Goal: Task Accomplishment & Management: Manage account settings

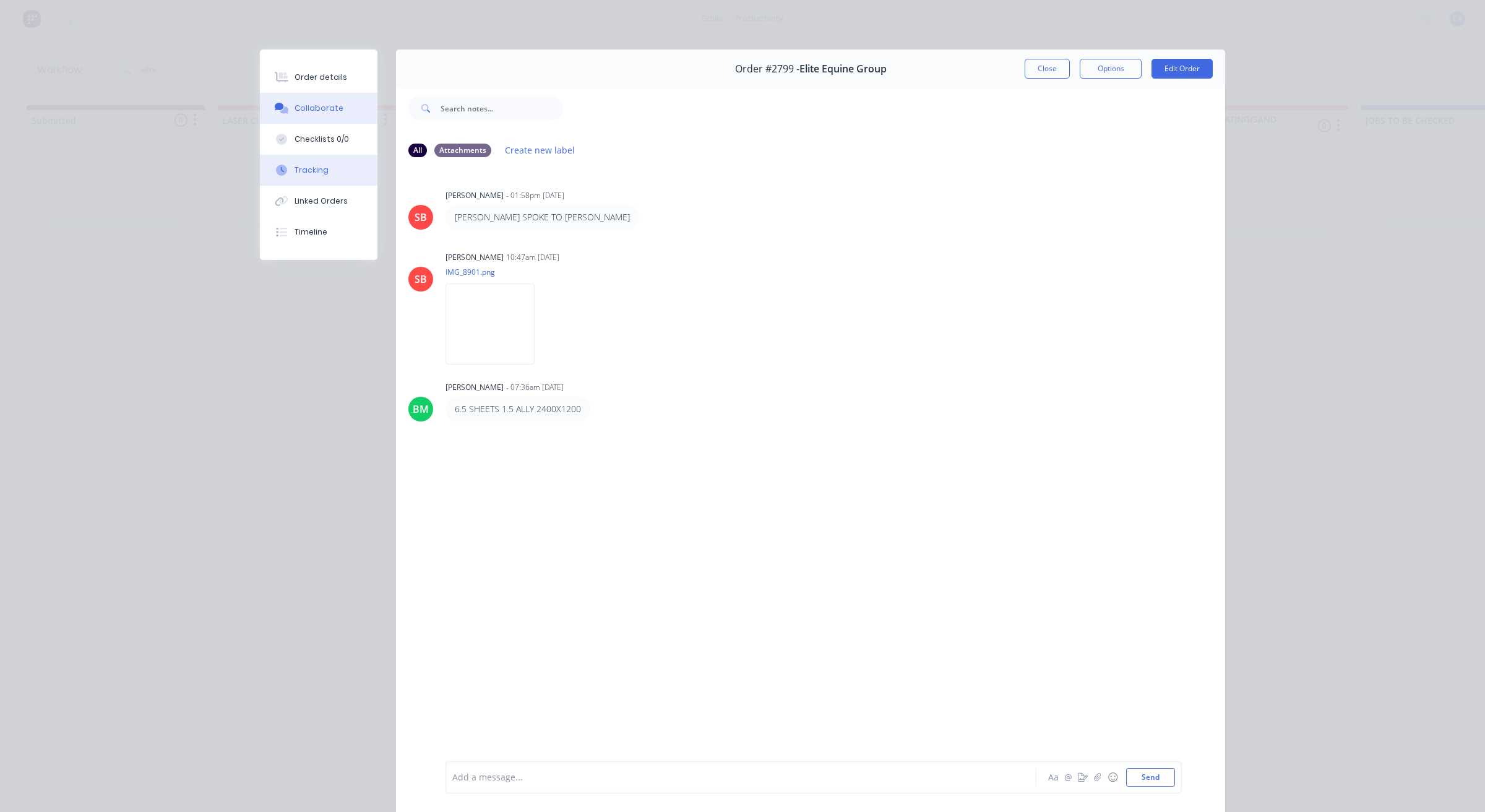
click at [344, 167] on button "Tracking" at bounding box center [318, 170] width 117 height 31
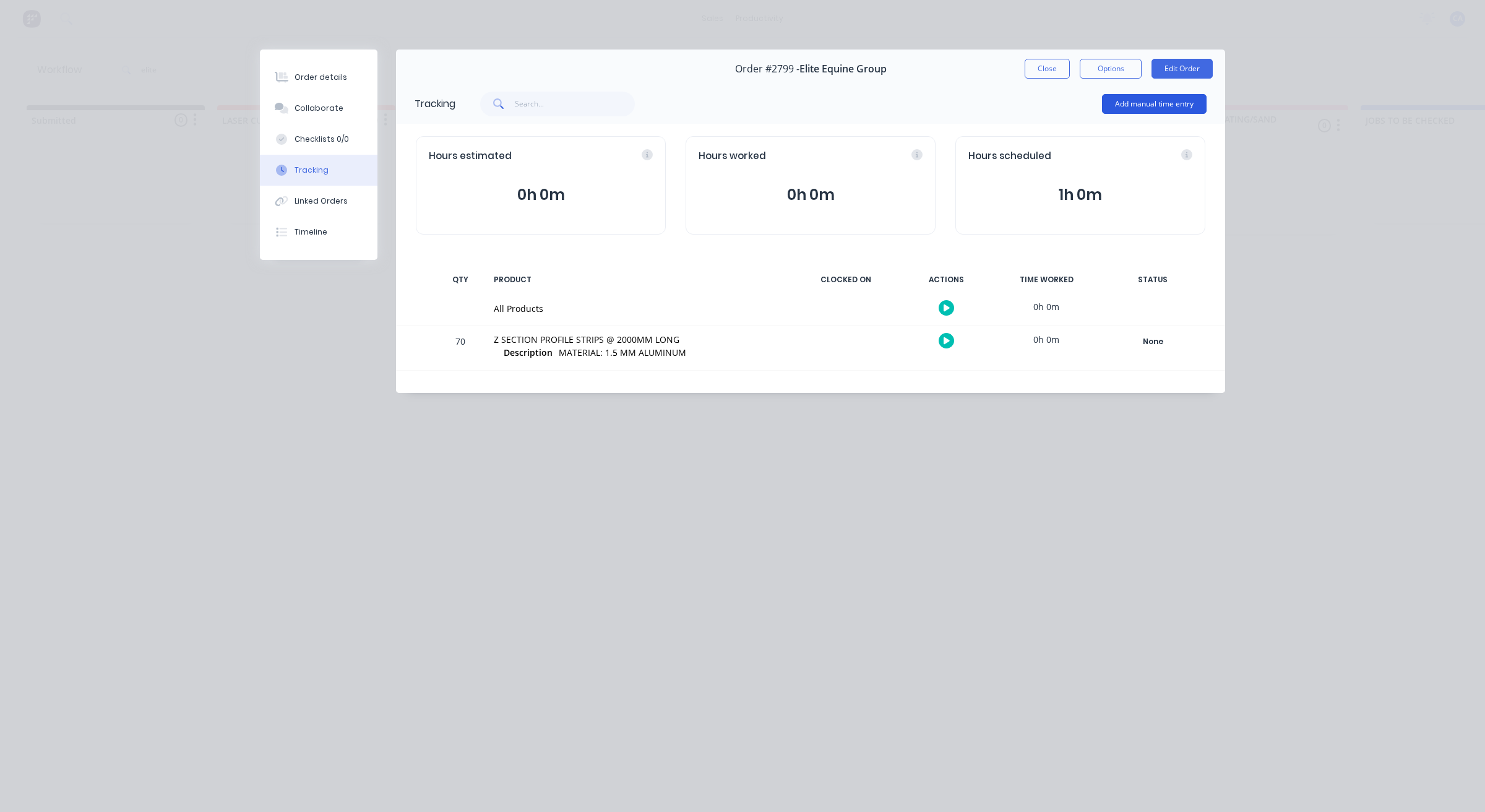
click at [1135, 97] on button "Add manual time entry" at bounding box center [1154, 104] width 105 height 19
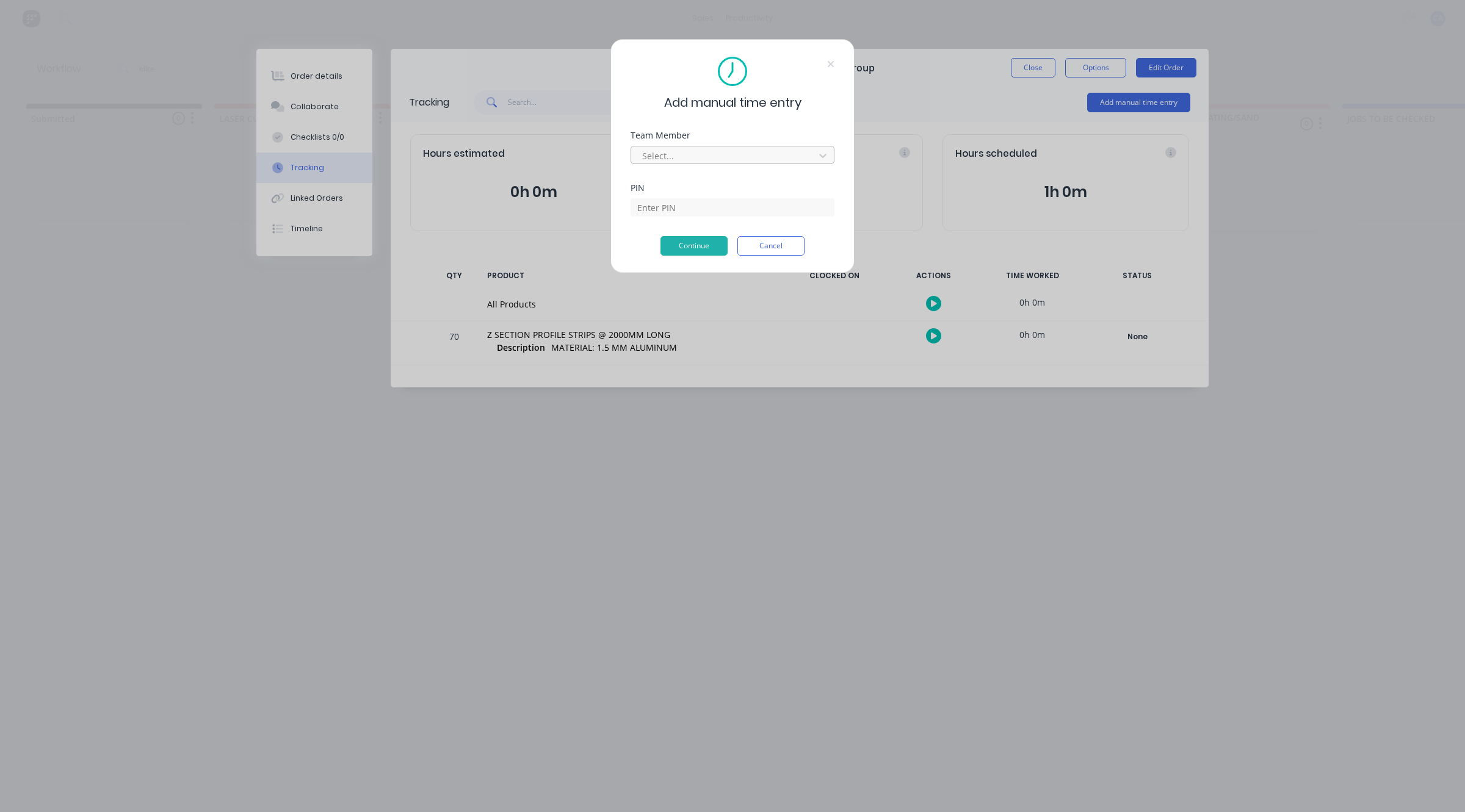
click at [651, 162] on div at bounding box center [725, 156] width 167 height 16
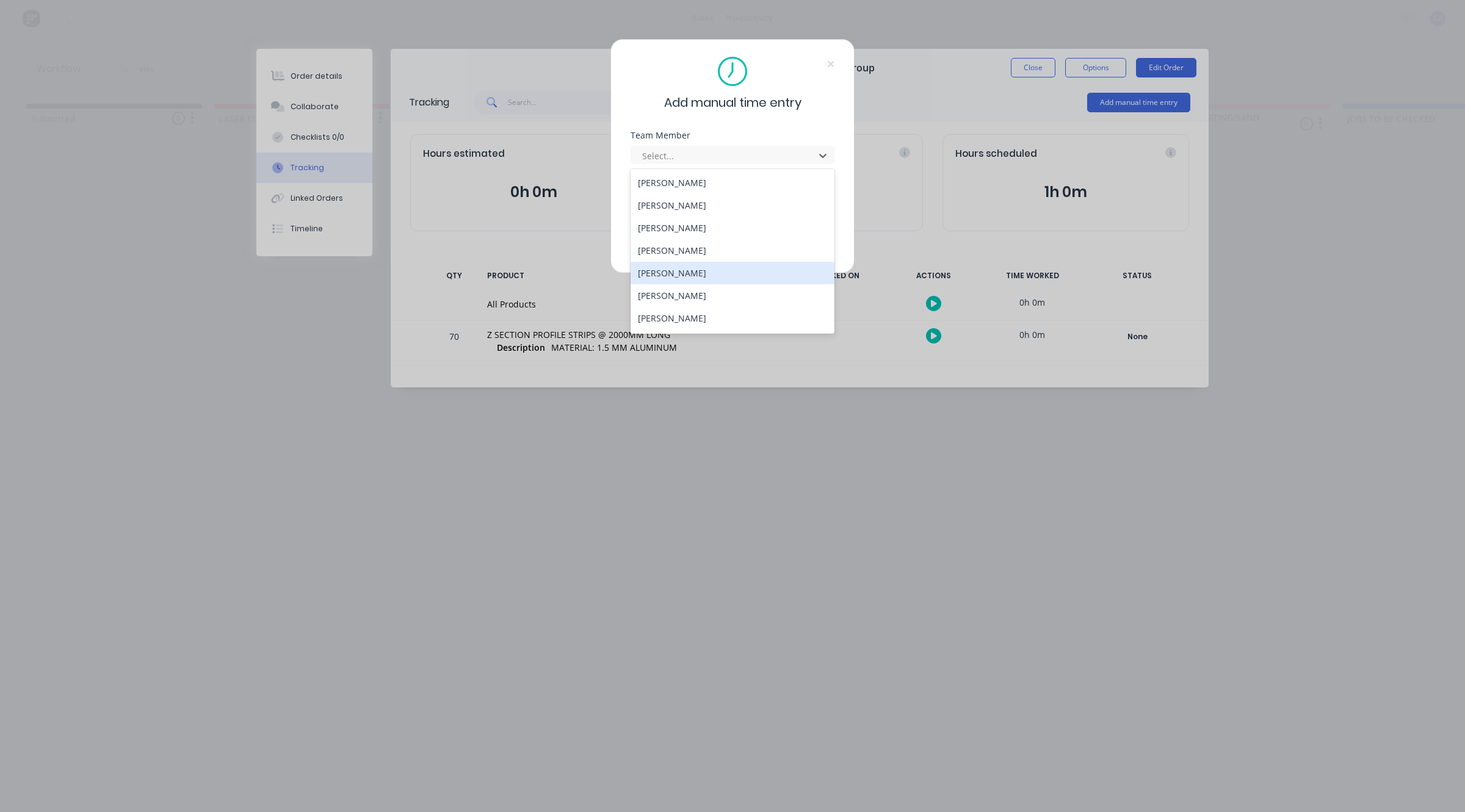
click at [679, 269] on div "[PERSON_NAME]" at bounding box center [732, 273] width 204 height 23
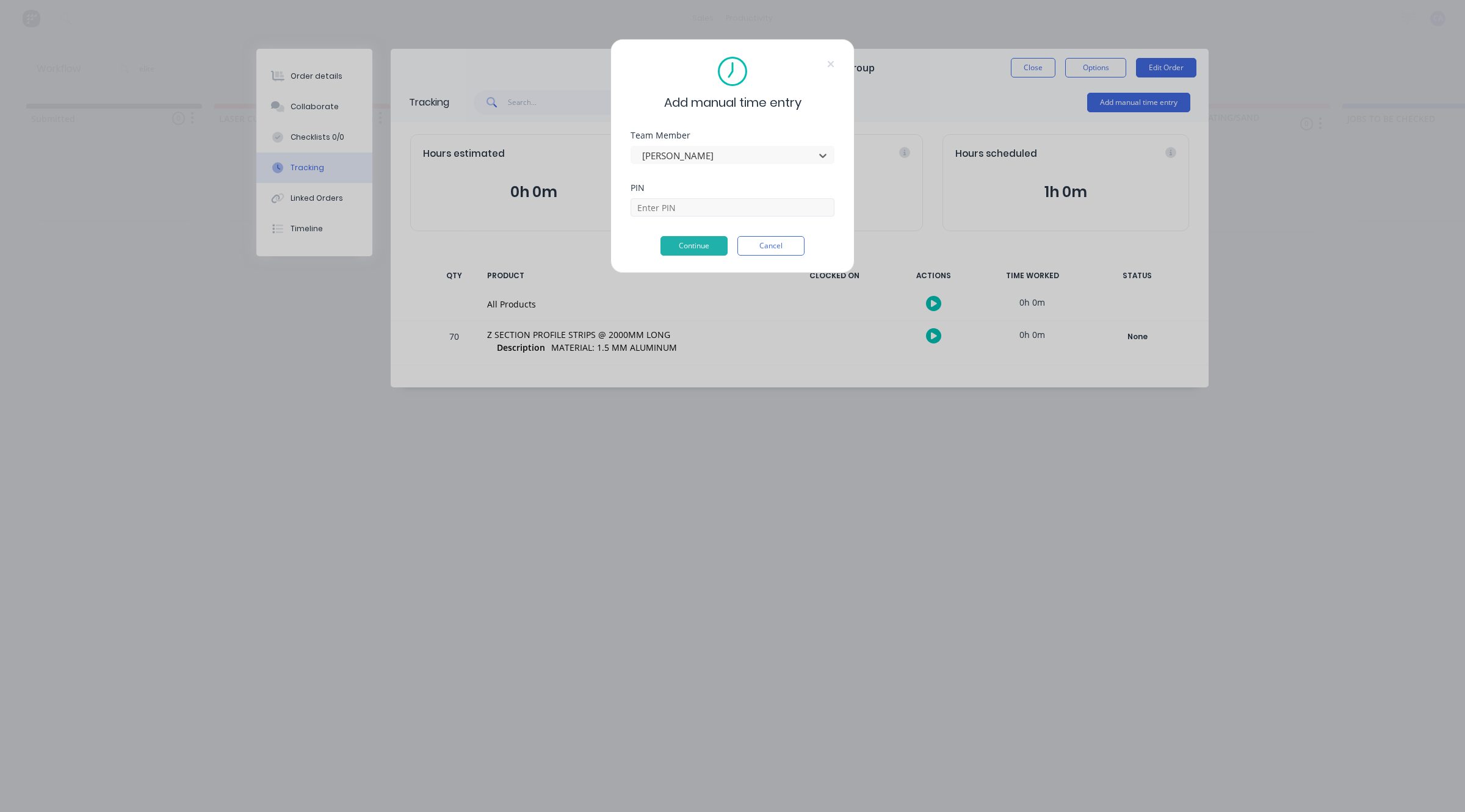
drag, startPoint x: 676, startPoint y: 221, endPoint x: 670, endPoint y: 208, distance: 14.3
click at [674, 218] on div "PIN" at bounding box center [732, 209] width 204 height 52
click at [670, 208] on input at bounding box center [732, 207] width 204 height 18
type input "3699"
click at [676, 239] on button "Continue" at bounding box center [693, 246] width 67 height 19
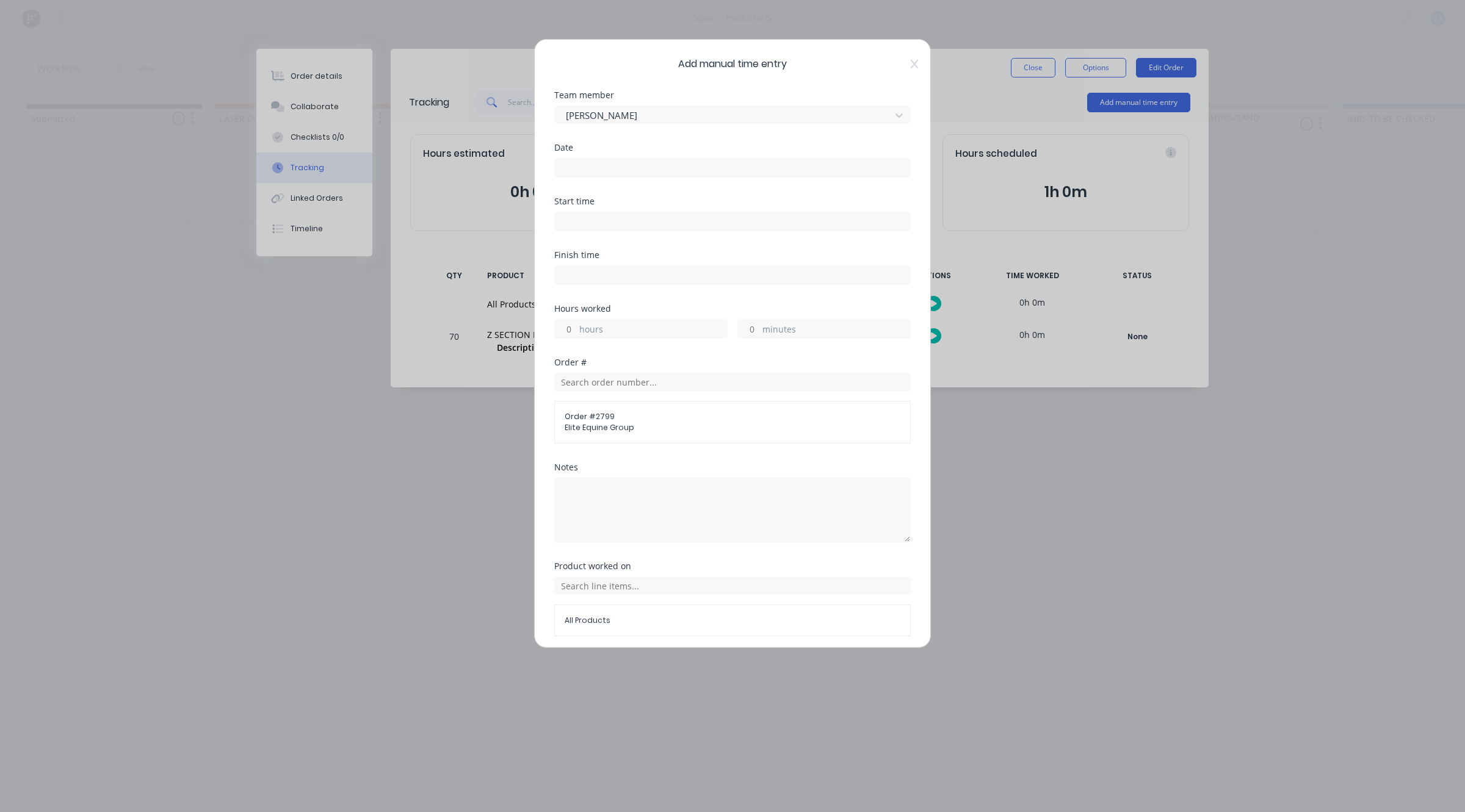
click at [571, 163] on input at bounding box center [732, 168] width 355 height 18
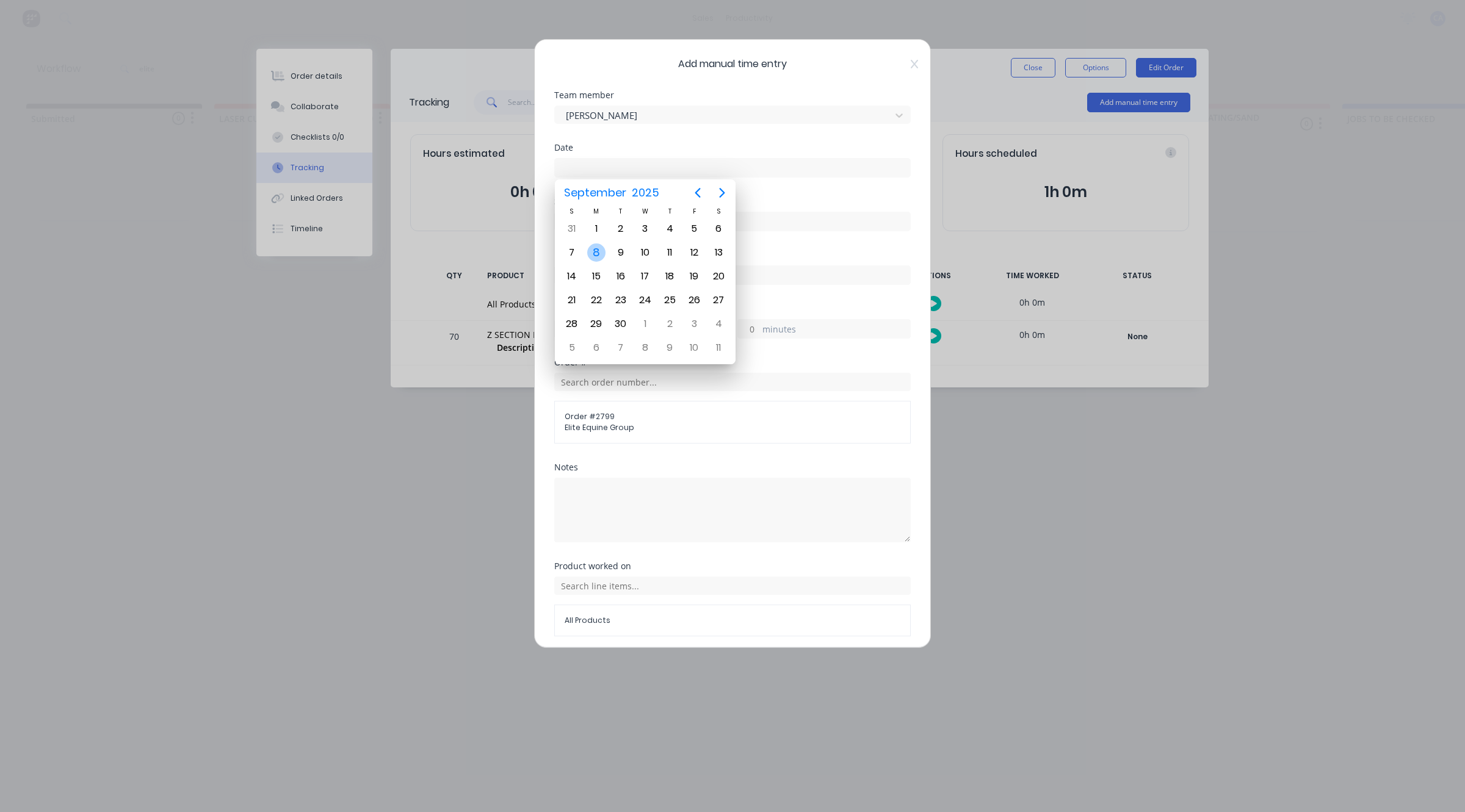
click at [595, 255] on div "8" at bounding box center [596, 252] width 18 height 18
type input "[DATE]"
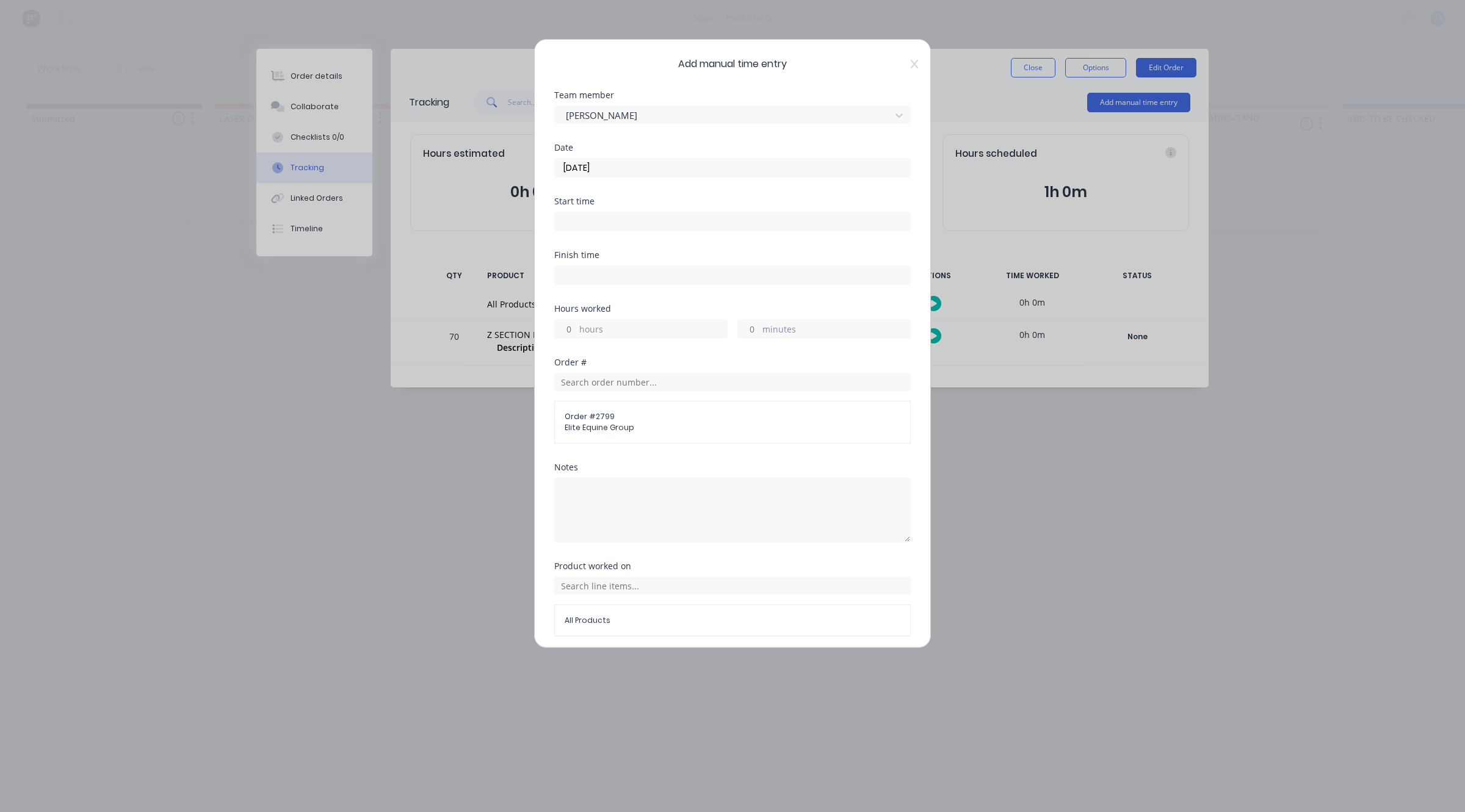
drag, startPoint x: 571, startPoint y: 327, endPoint x: 577, endPoint y: 340, distance: 14.3
click at [571, 327] on input "hours" at bounding box center [566, 328] width 22 height 18
type input "1"
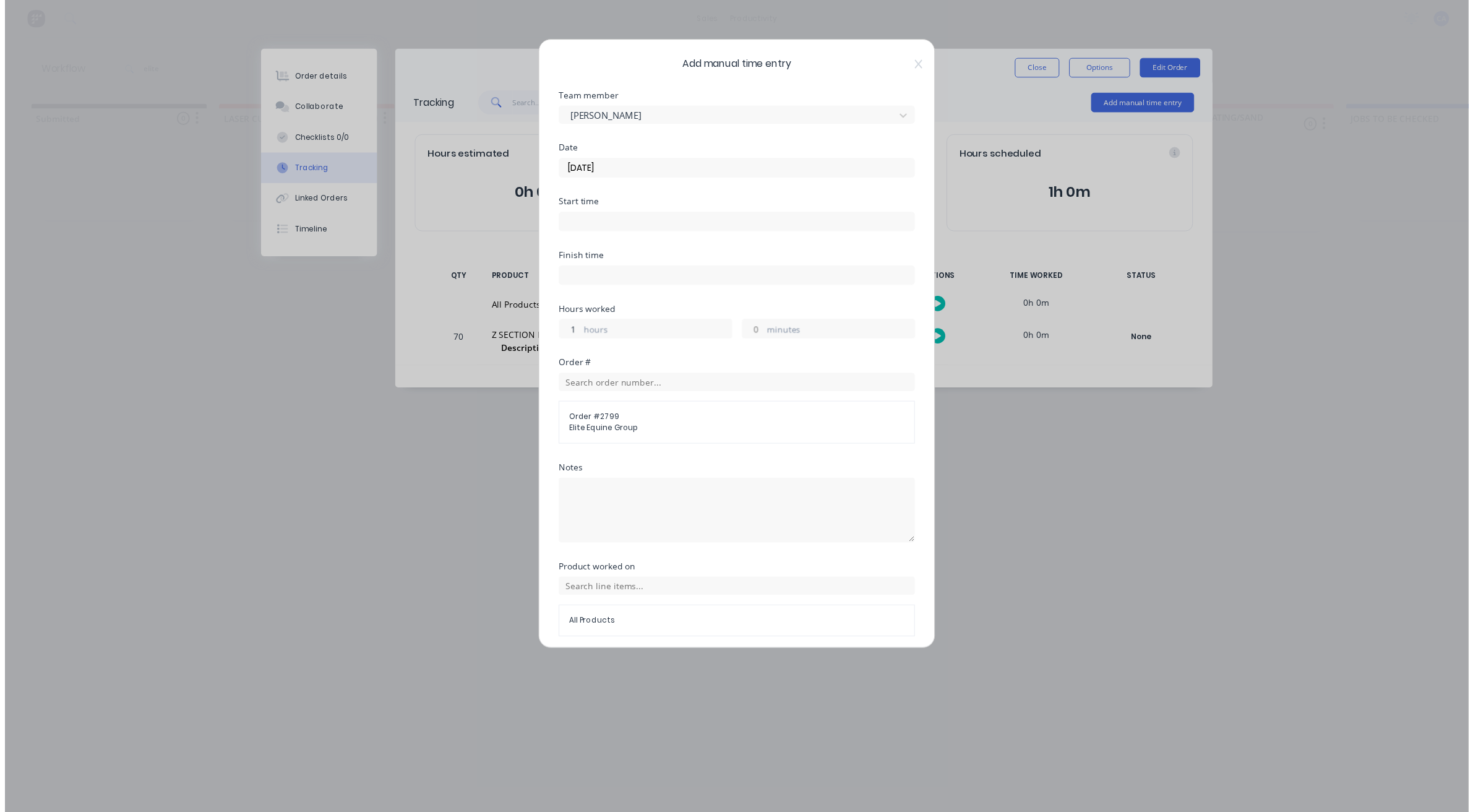
scroll to position [48, 0]
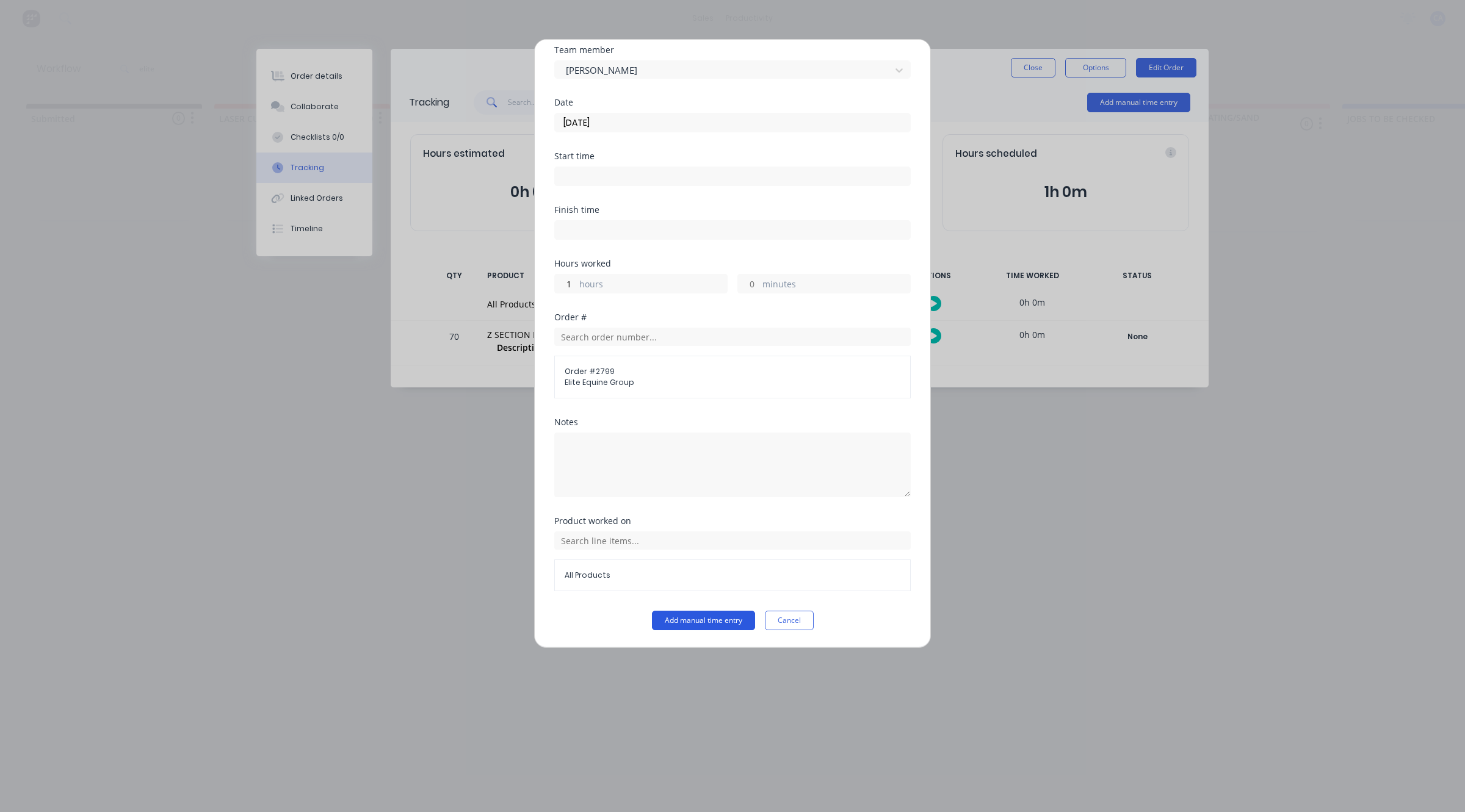
click at [684, 620] on button "Add manual time entry" at bounding box center [703, 620] width 103 height 19
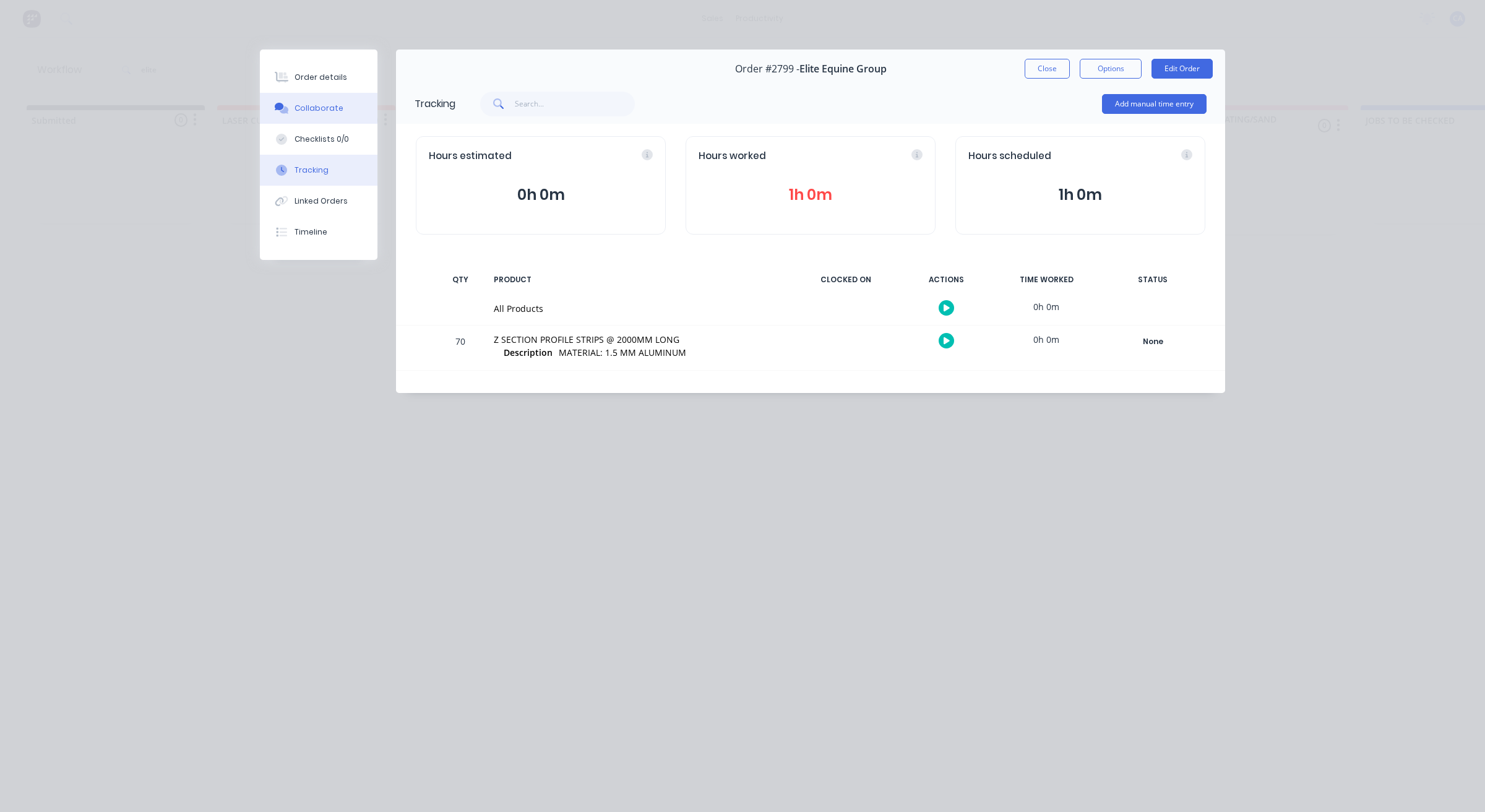
click at [336, 109] on div "Collaborate" at bounding box center [318, 108] width 48 height 11
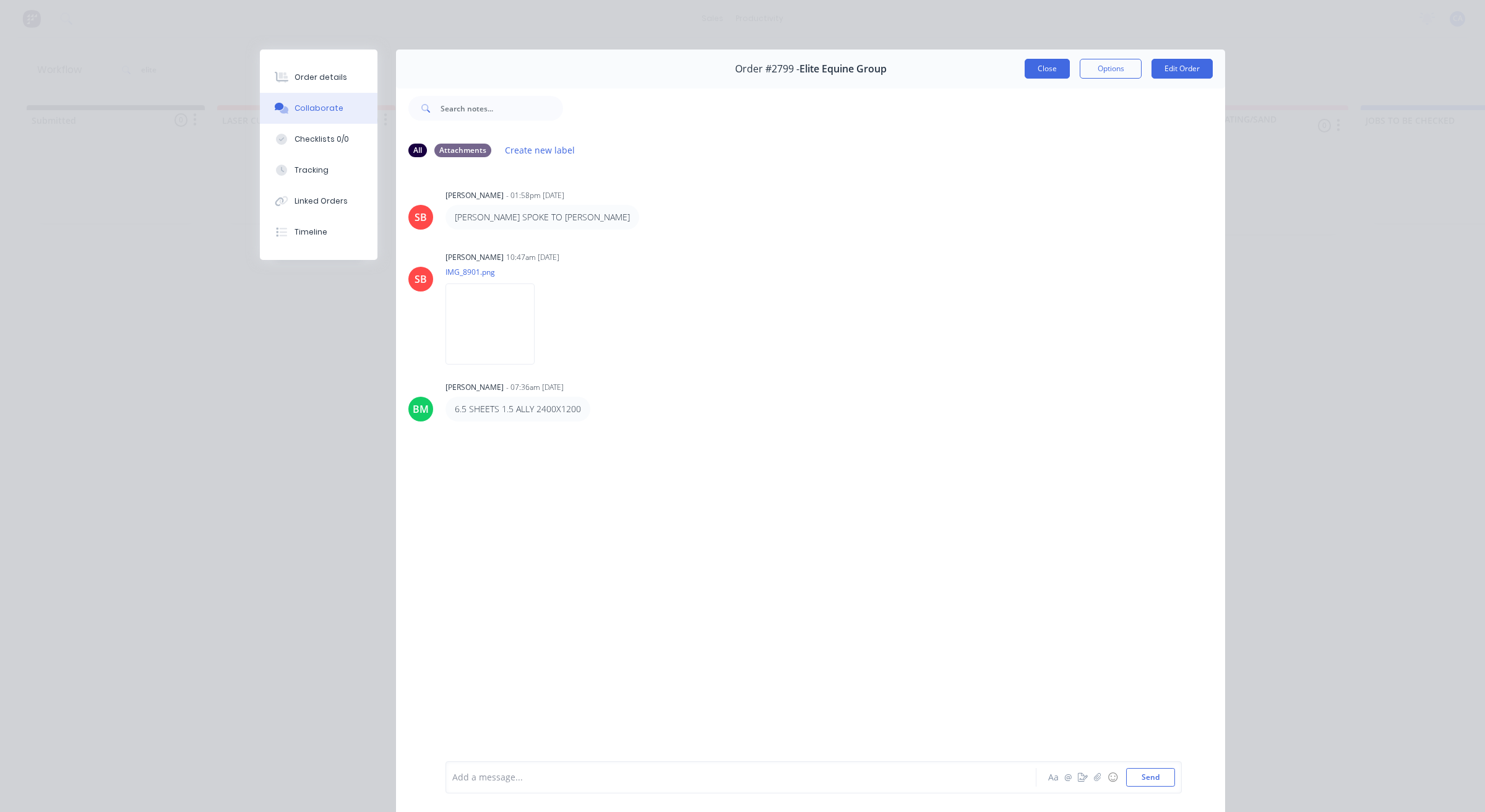
click at [1043, 76] on button "Close" at bounding box center [1046, 69] width 45 height 19
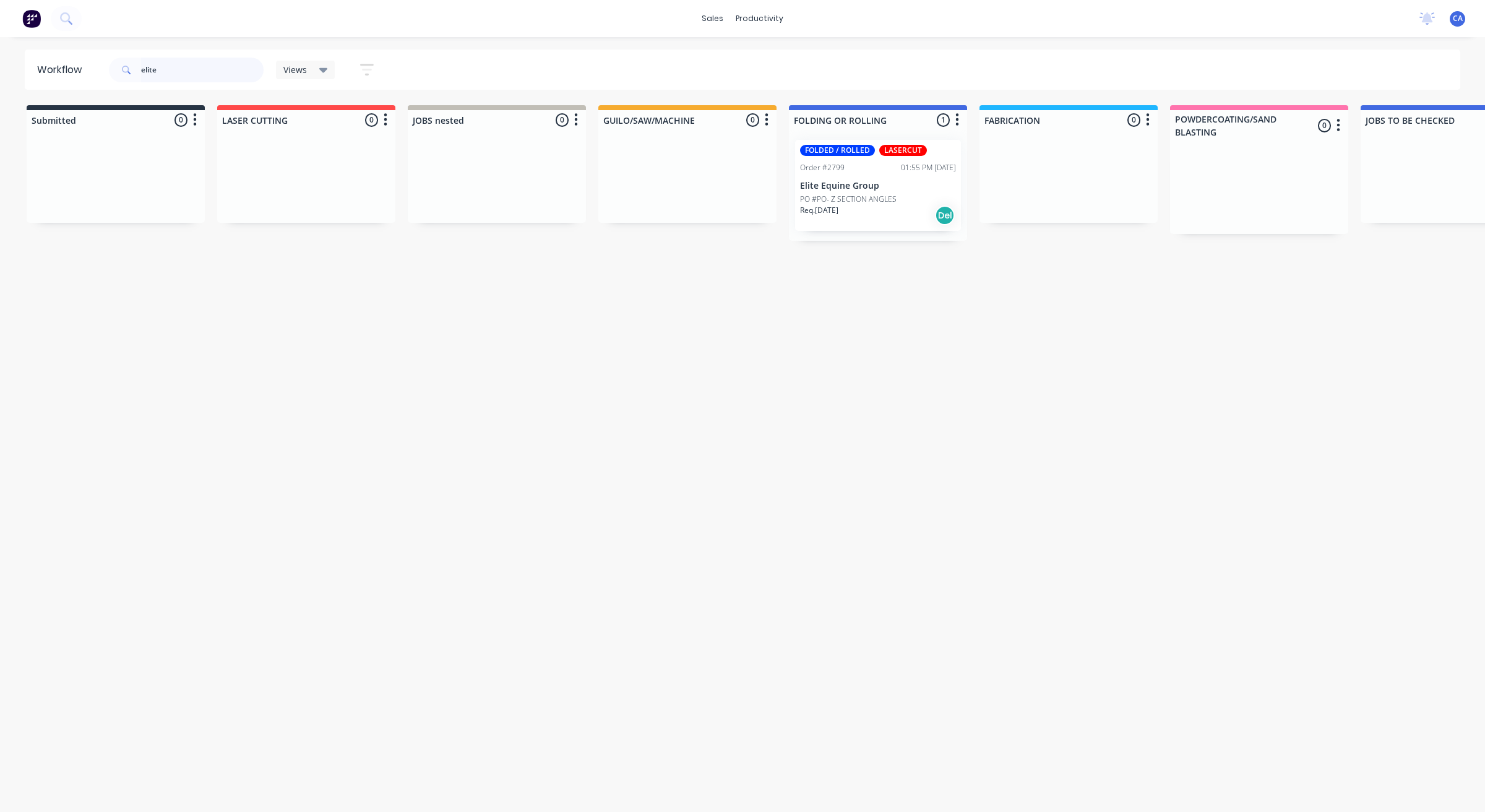
drag, startPoint x: 187, startPoint y: 71, endPoint x: 55, endPoint y: 48, distance: 134.0
click at [82, 57] on header "Workflow elite Views Save new view None (Default) edit Show/Hide statuses Show …" at bounding box center [742, 70] width 1436 height 41
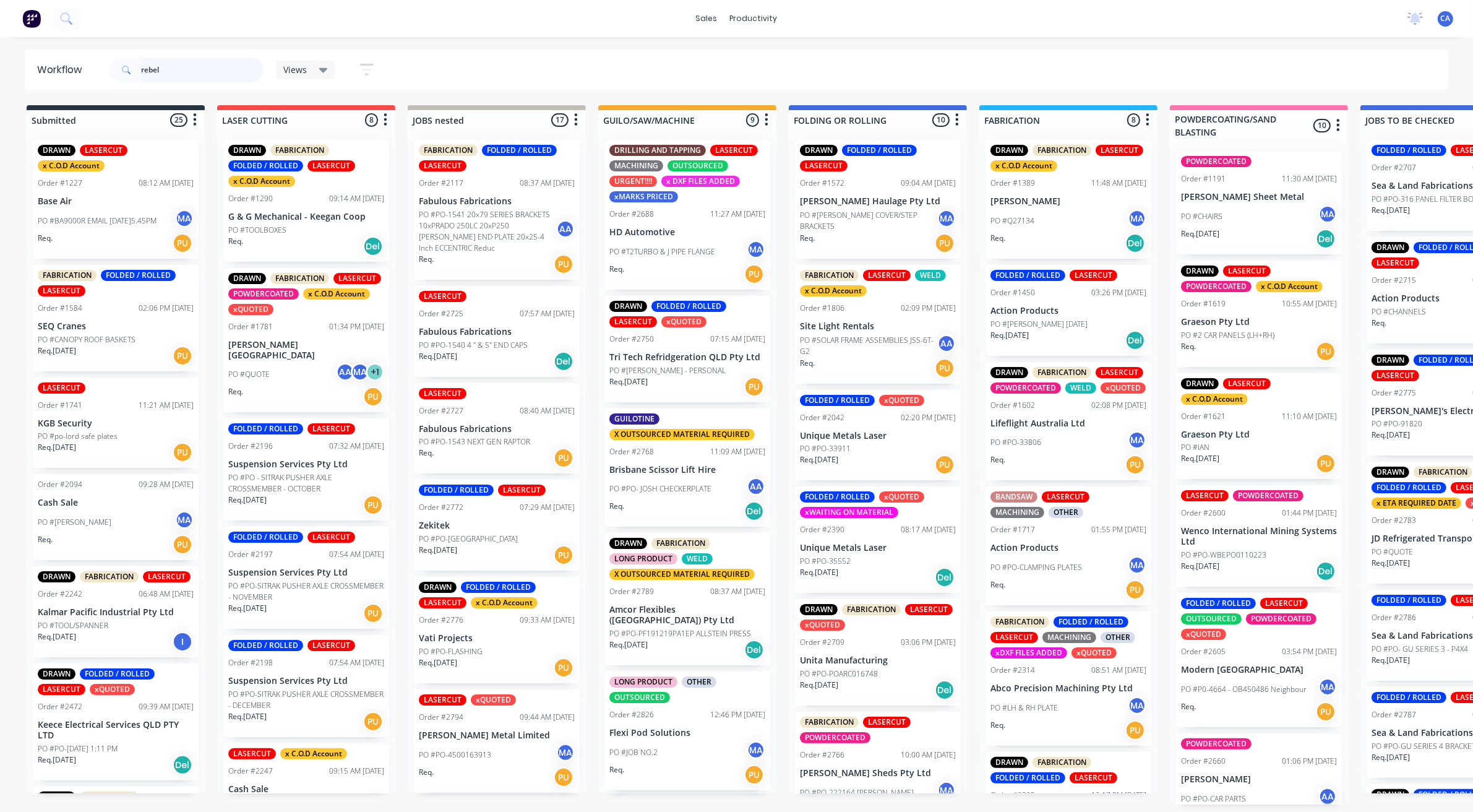
type input "rebel"
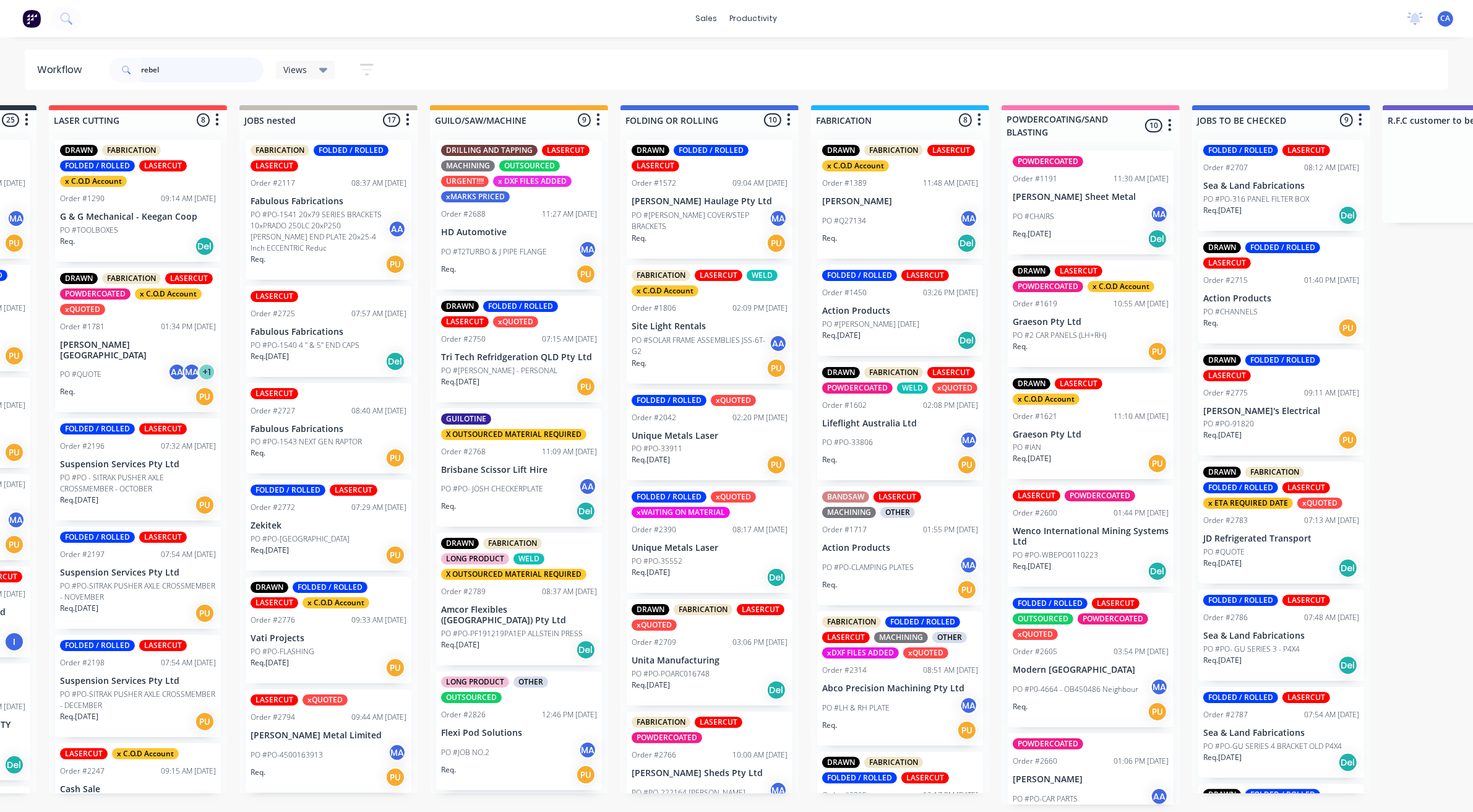
scroll to position [0, 167]
click at [196, 70] on input "rebel" at bounding box center [202, 70] width 122 height 25
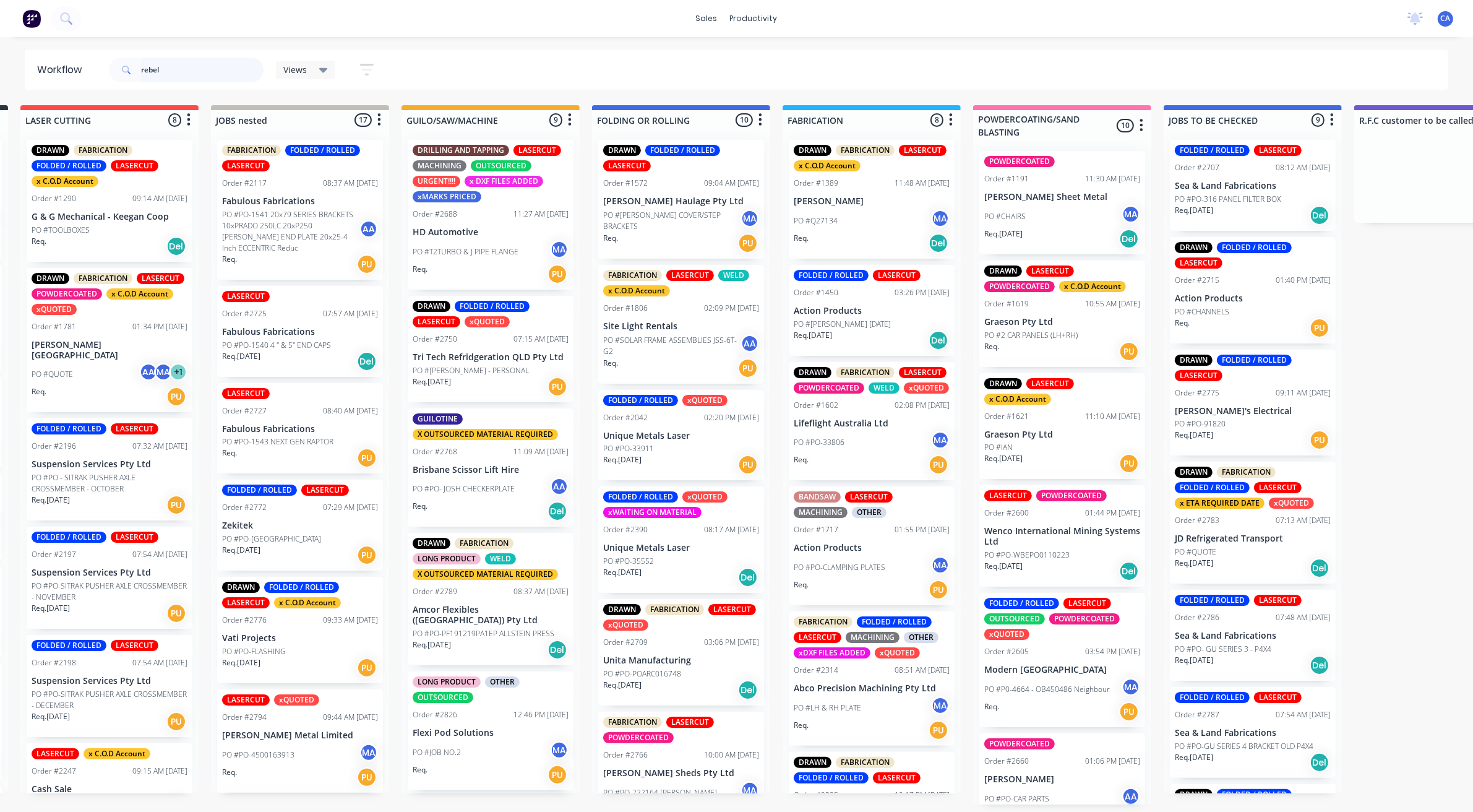
scroll to position [0, 198]
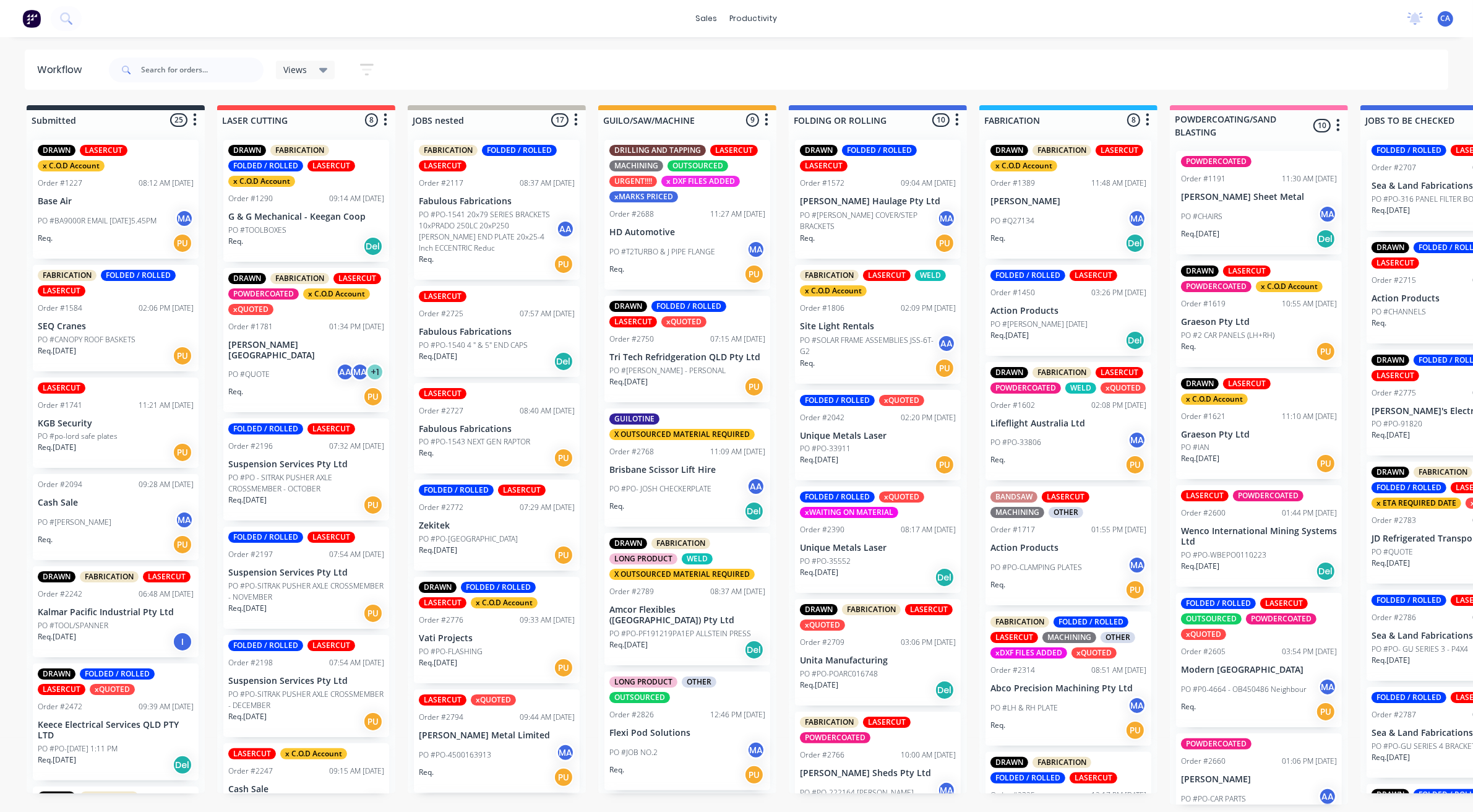
click at [468, 336] on div "LASERCUT Order #2725 07:57 AM 26/08/25 Fabulous Fabrications PO #PO-1540 4 " & …" at bounding box center [497, 331] width 166 height 91
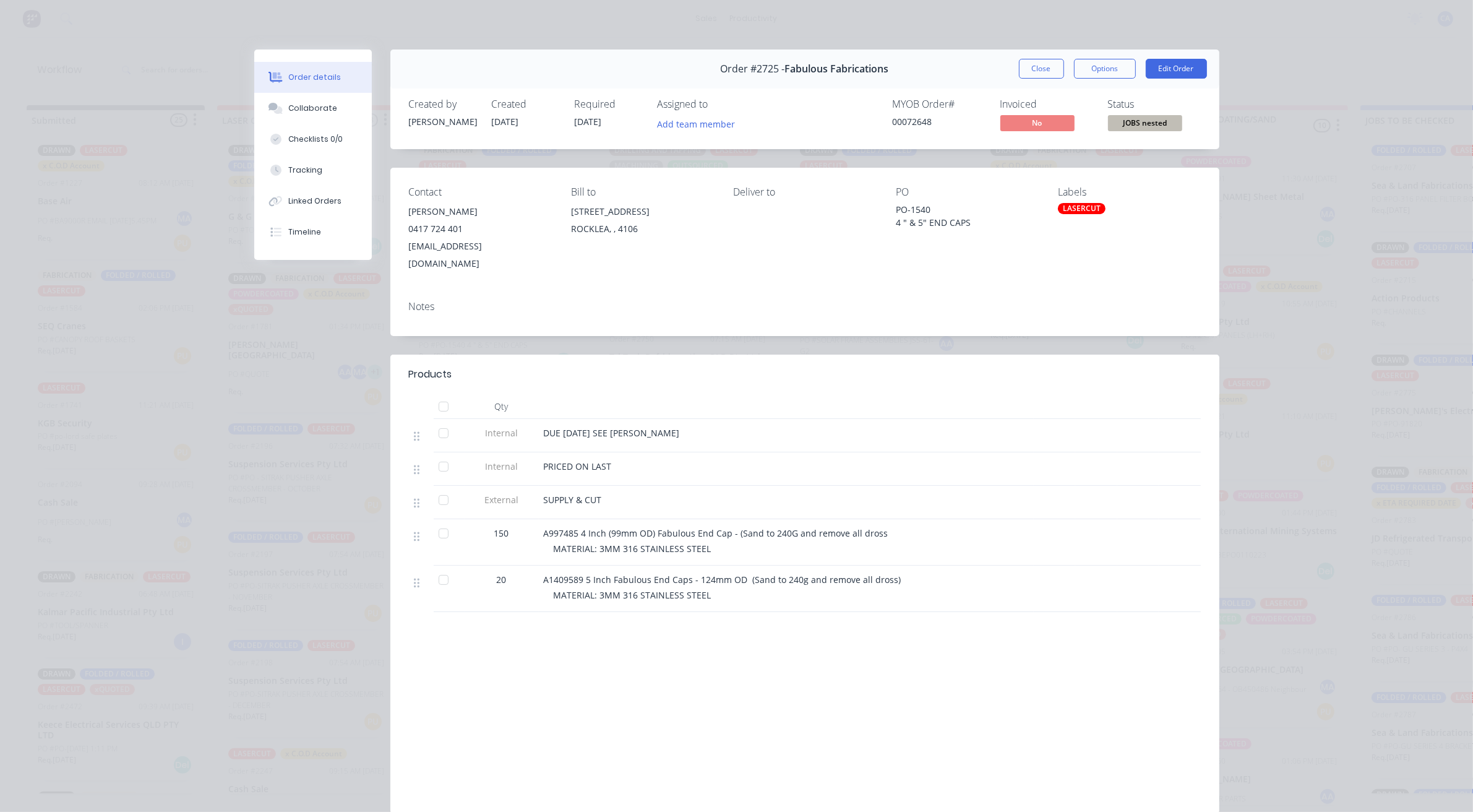
drag, startPoint x: 468, startPoint y: 336, endPoint x: 533, endPoint y: 221, distance: 132.1
click at [533, 221] on div "0417 724 401" at bounding box center [480, 229] width 143 height 18
click at [1046, 59] on button "Close" at bounding box center [1041, 69] width 45 height 19
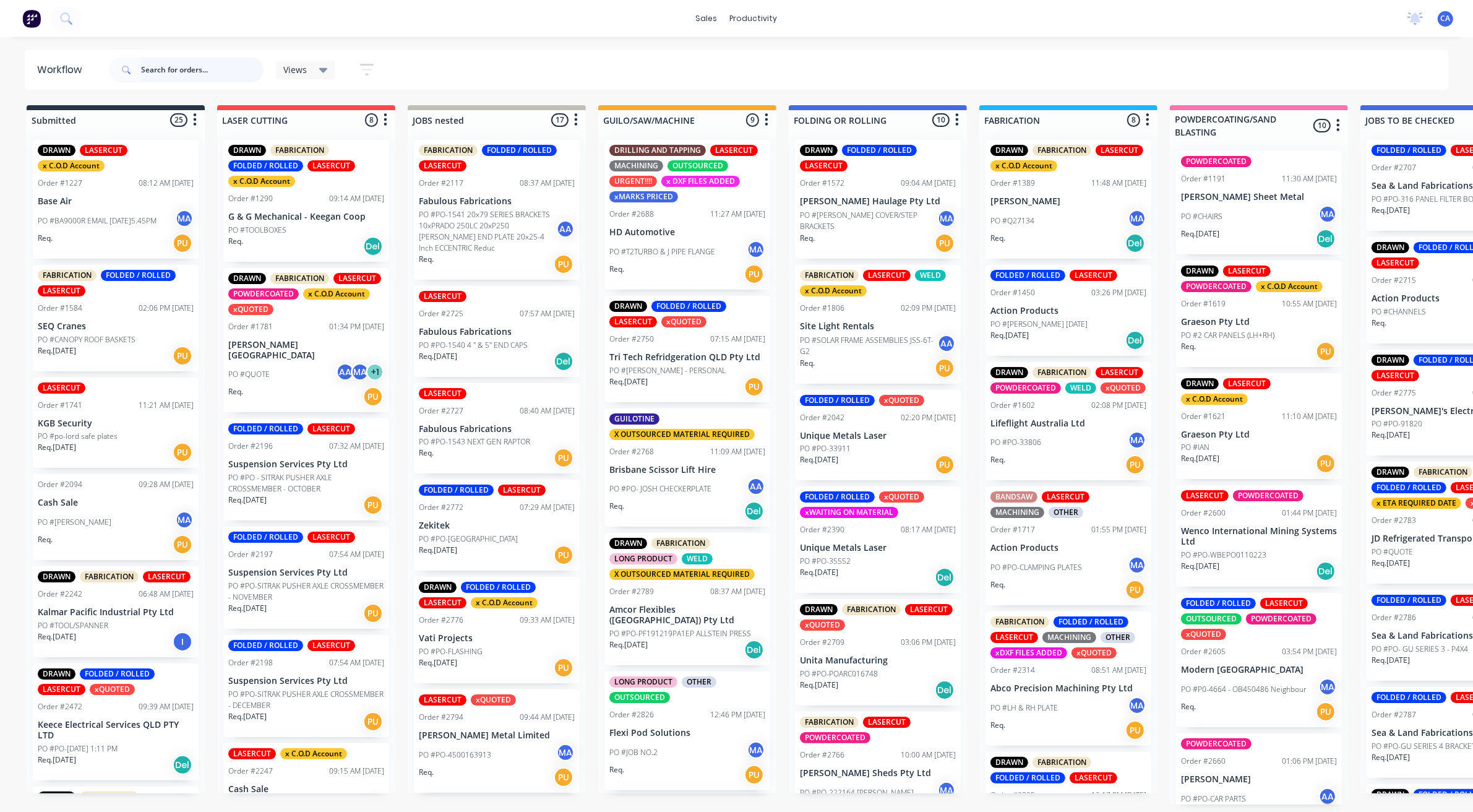
click at [230, 73] on input "text" at bounding box center [202, 70] width 122 height 25
type input "rebel"
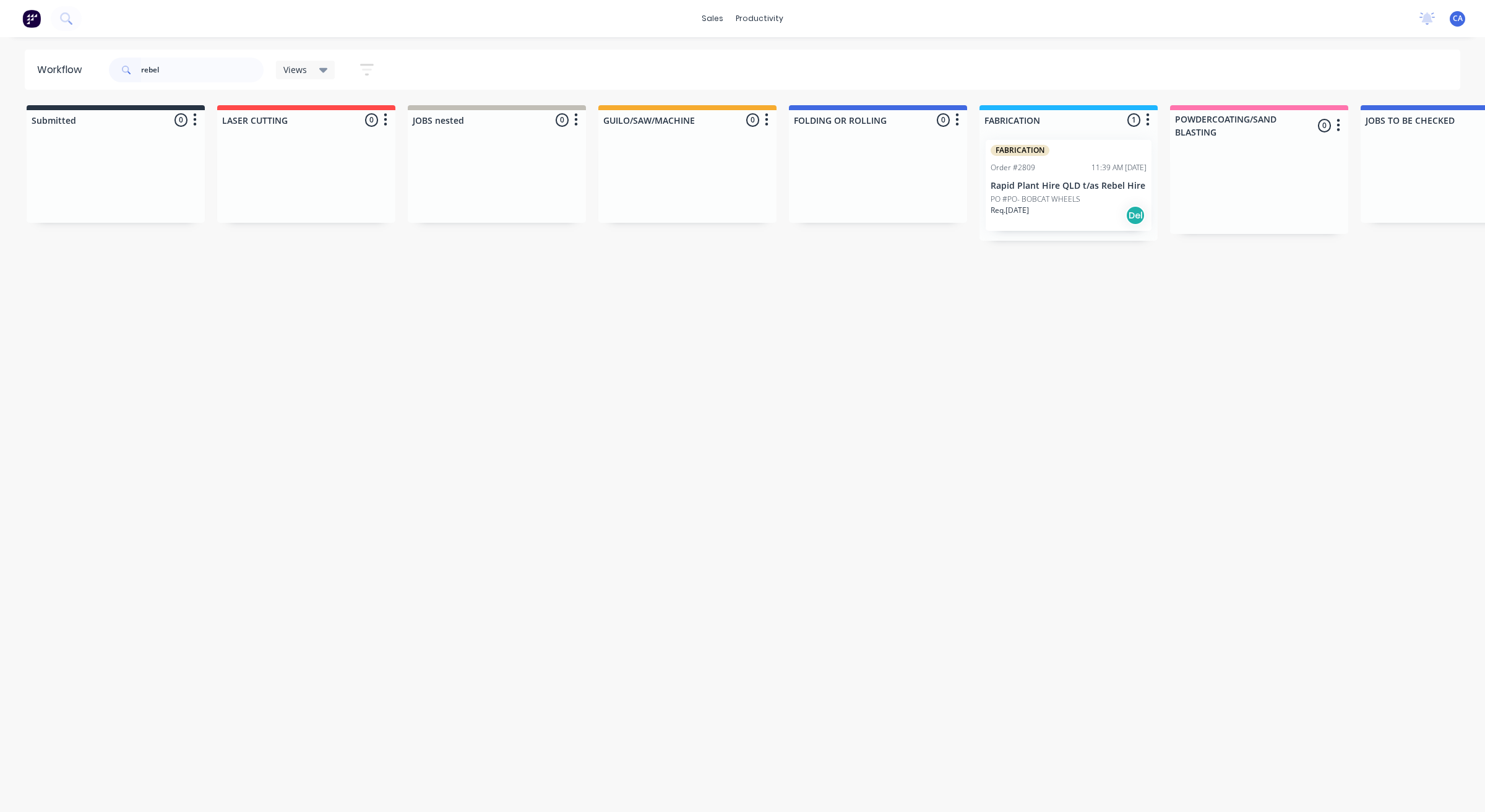
click at [1024, 196] on p "PO #PO- BOBCAT WHEELS" at bounding box center [1036, 199] width 90 height 11
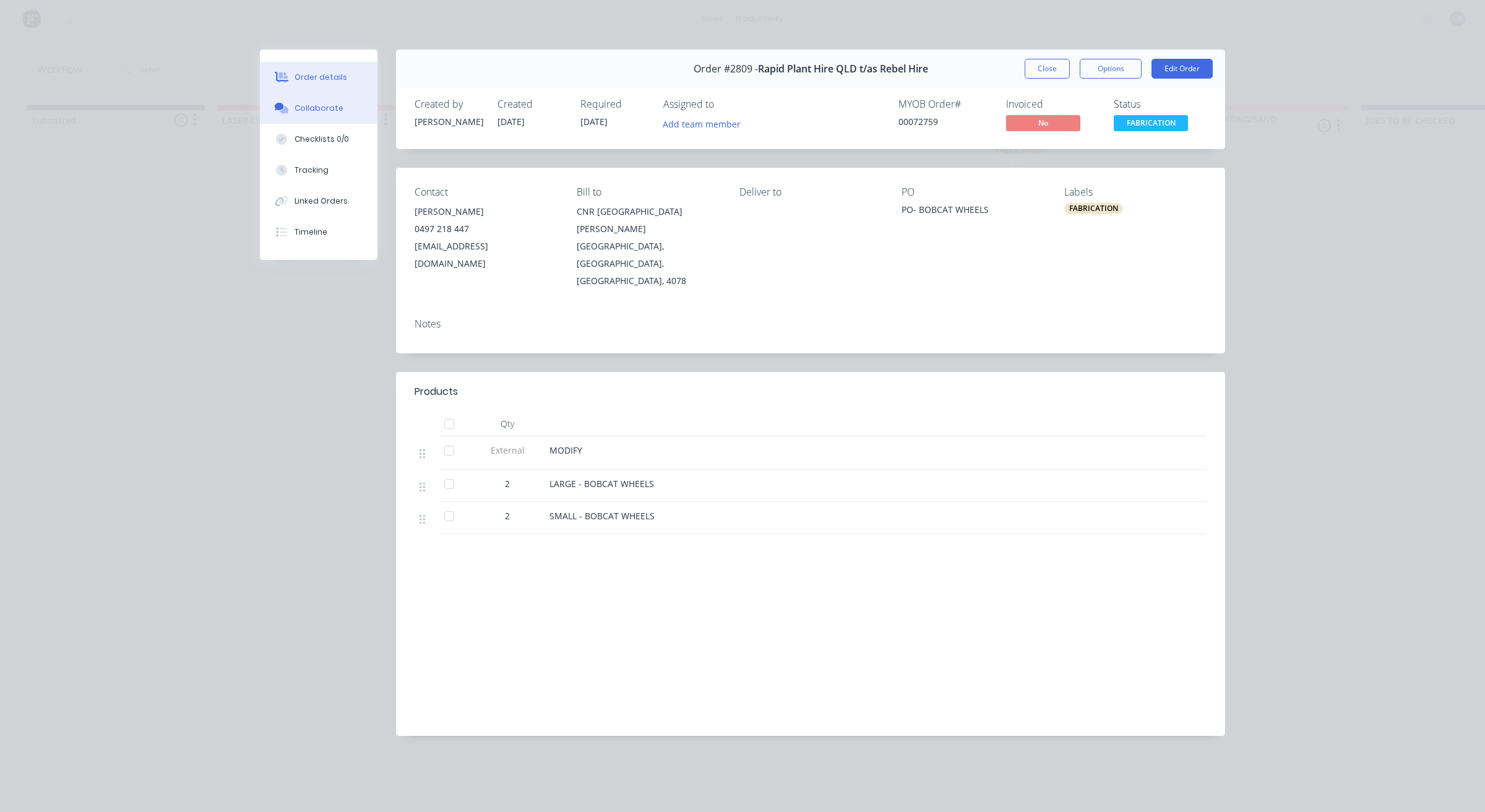
click at [314, 109] on div "Collaborate" at bounding box center [318, 108] width 48 height 11
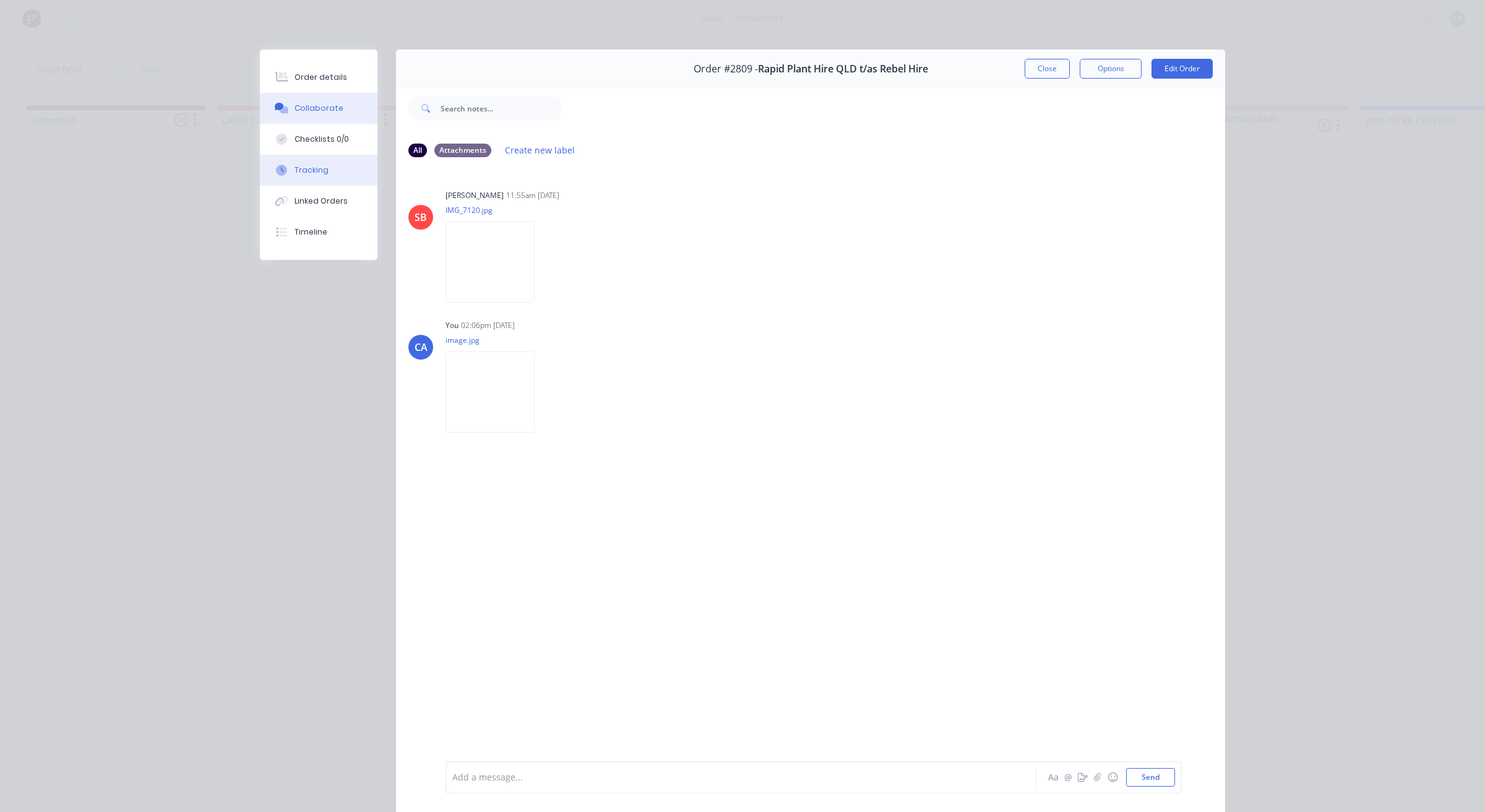
click at [344, 166] on button "Tracking" at bounding box center [318, 170] width 117 height 31
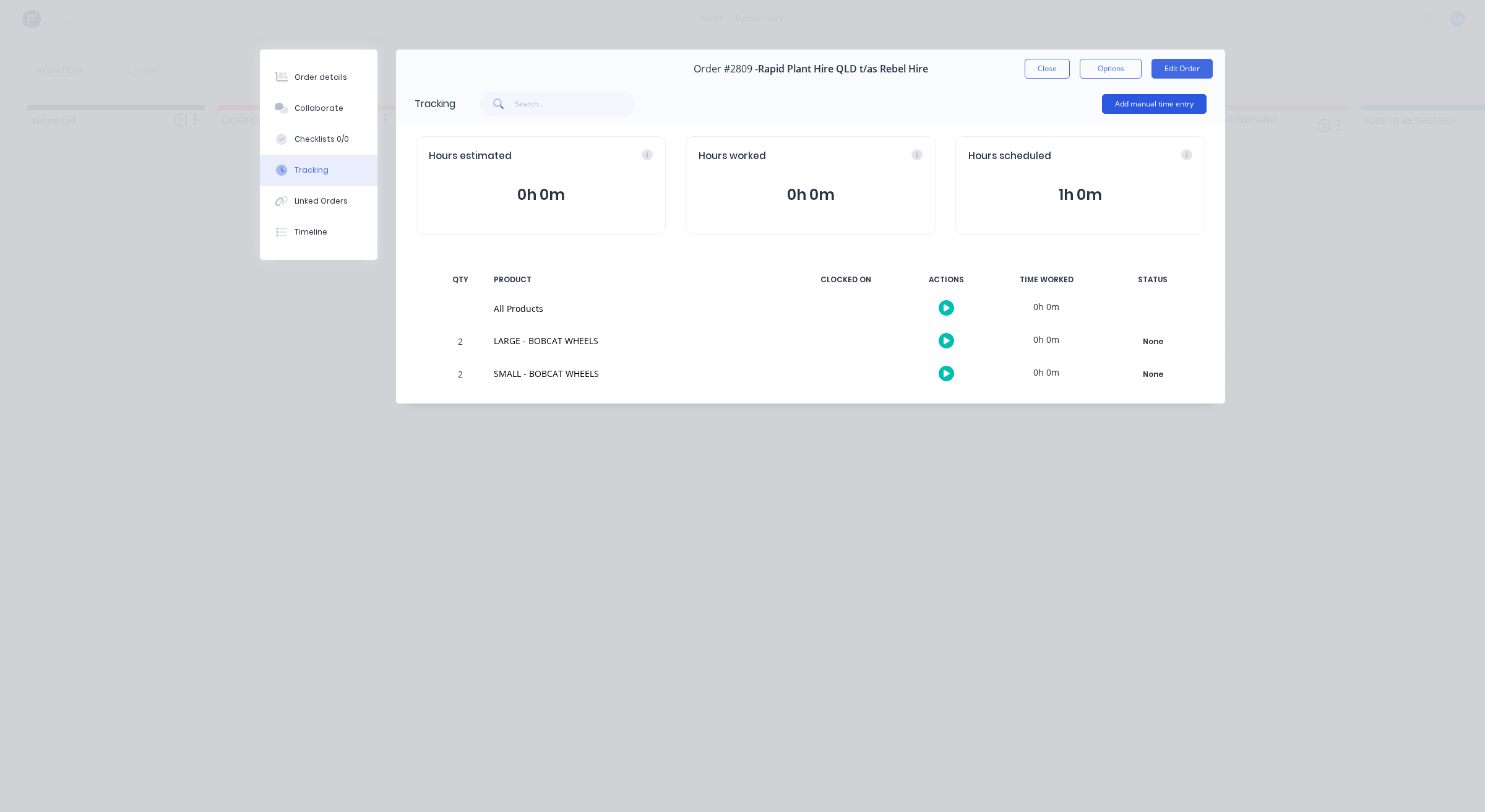
click at [1113, 97] on button "Add manual time entry" at bounding box center [1154, 104] width 105 height 19
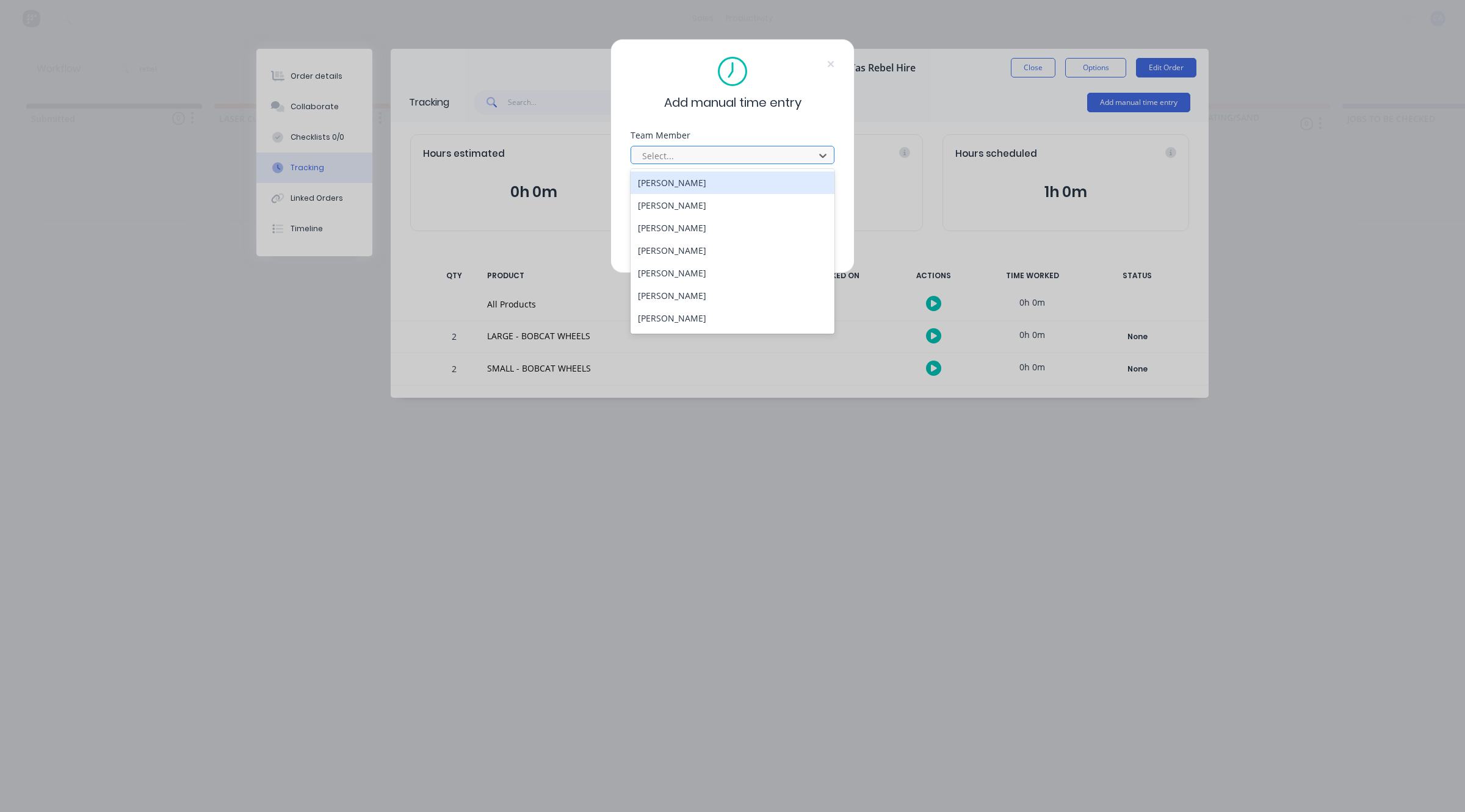
click at [739, 151] on div at bounding box center [725, 156] width 167 height 16
click at [710, 254] on div "[PERSON_NAME]" at bounding box center [732, 250] width 204 height 23
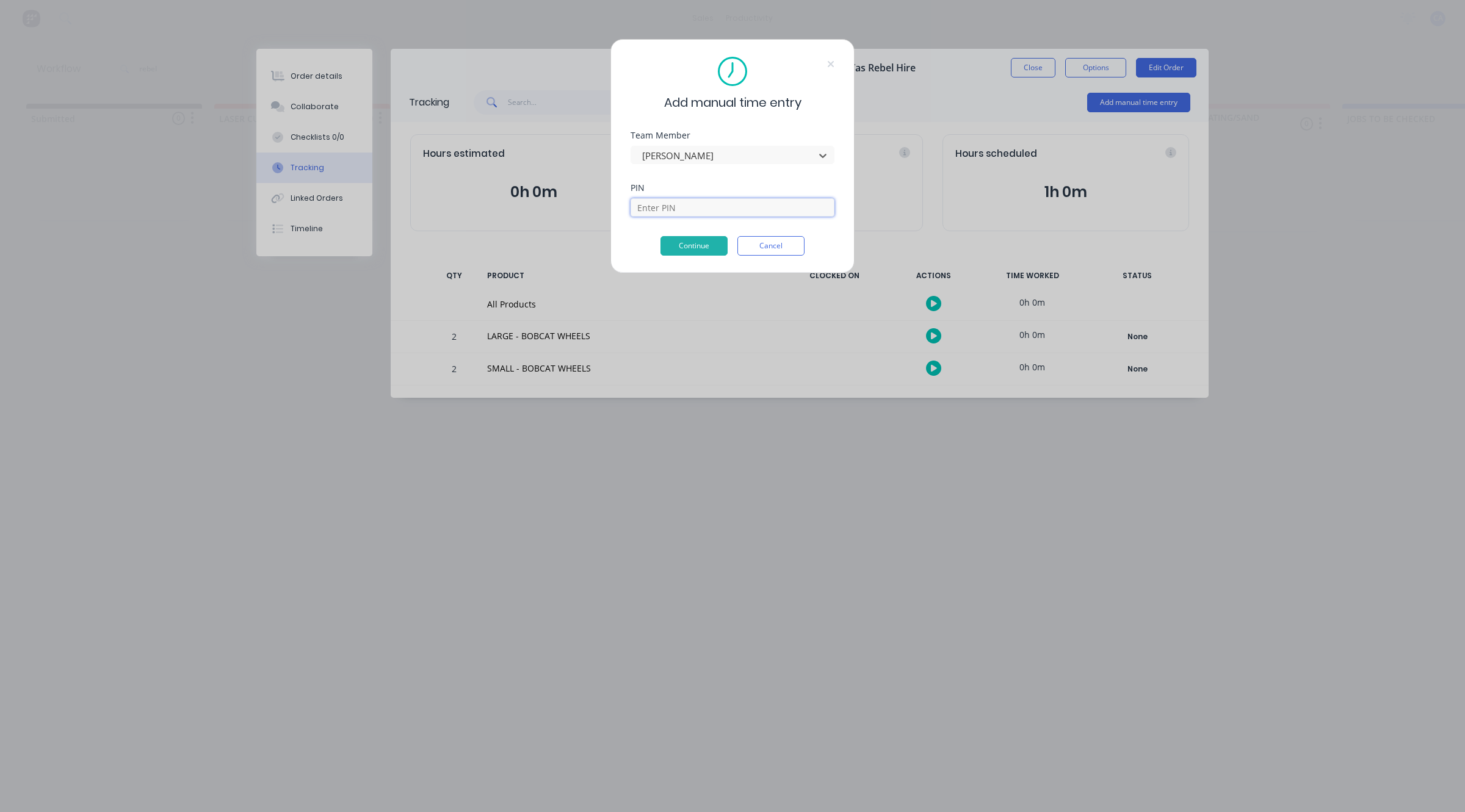
click at [697, 208] on input at bounding box center [732, 207] width 204 height 18
type input "0000"
click at [703, 252] on button "Continue" at bounding box center [693, 246] width 67 height 19
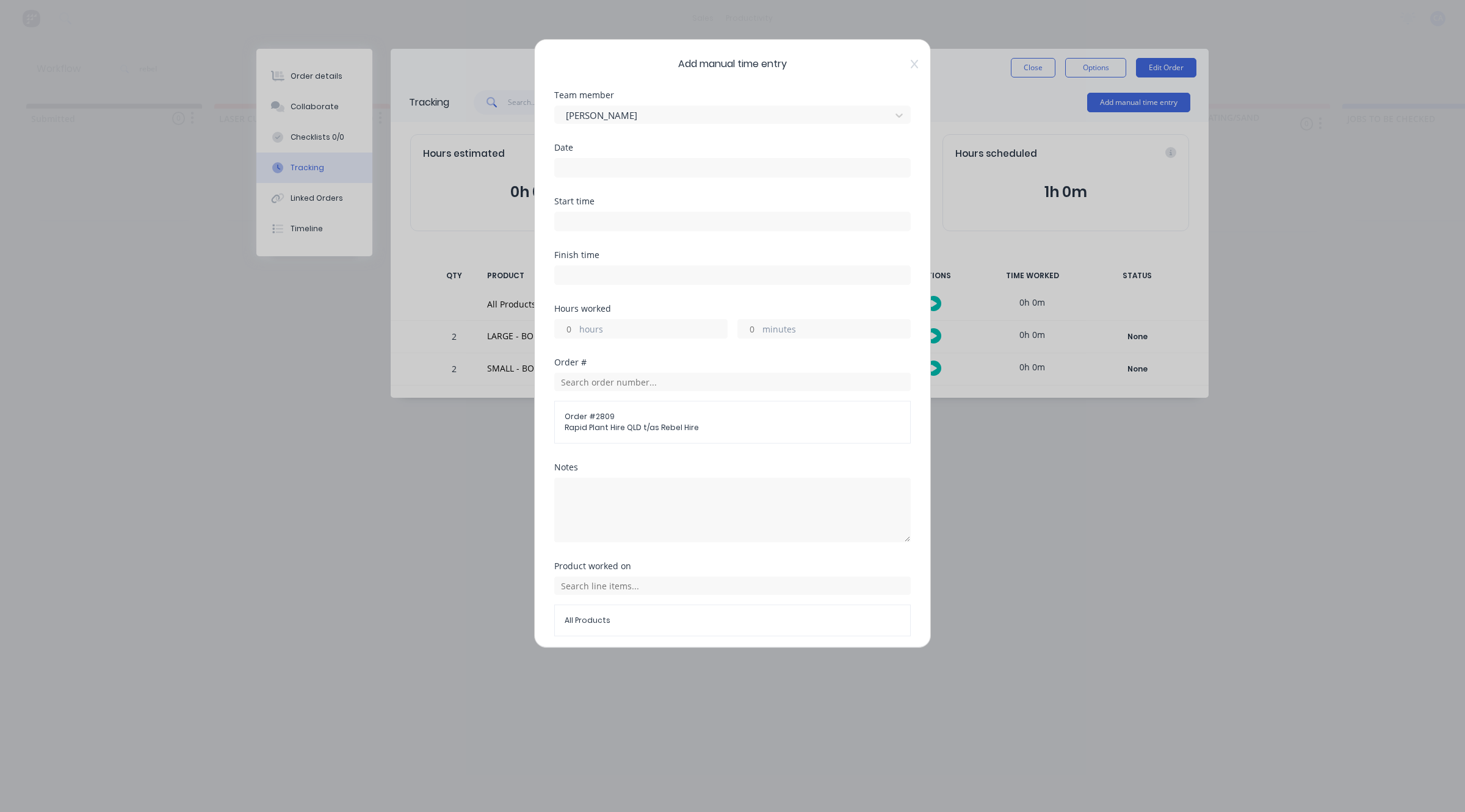
click at [663, 165] on input at bounding box center [732, 168] width 355 height 18
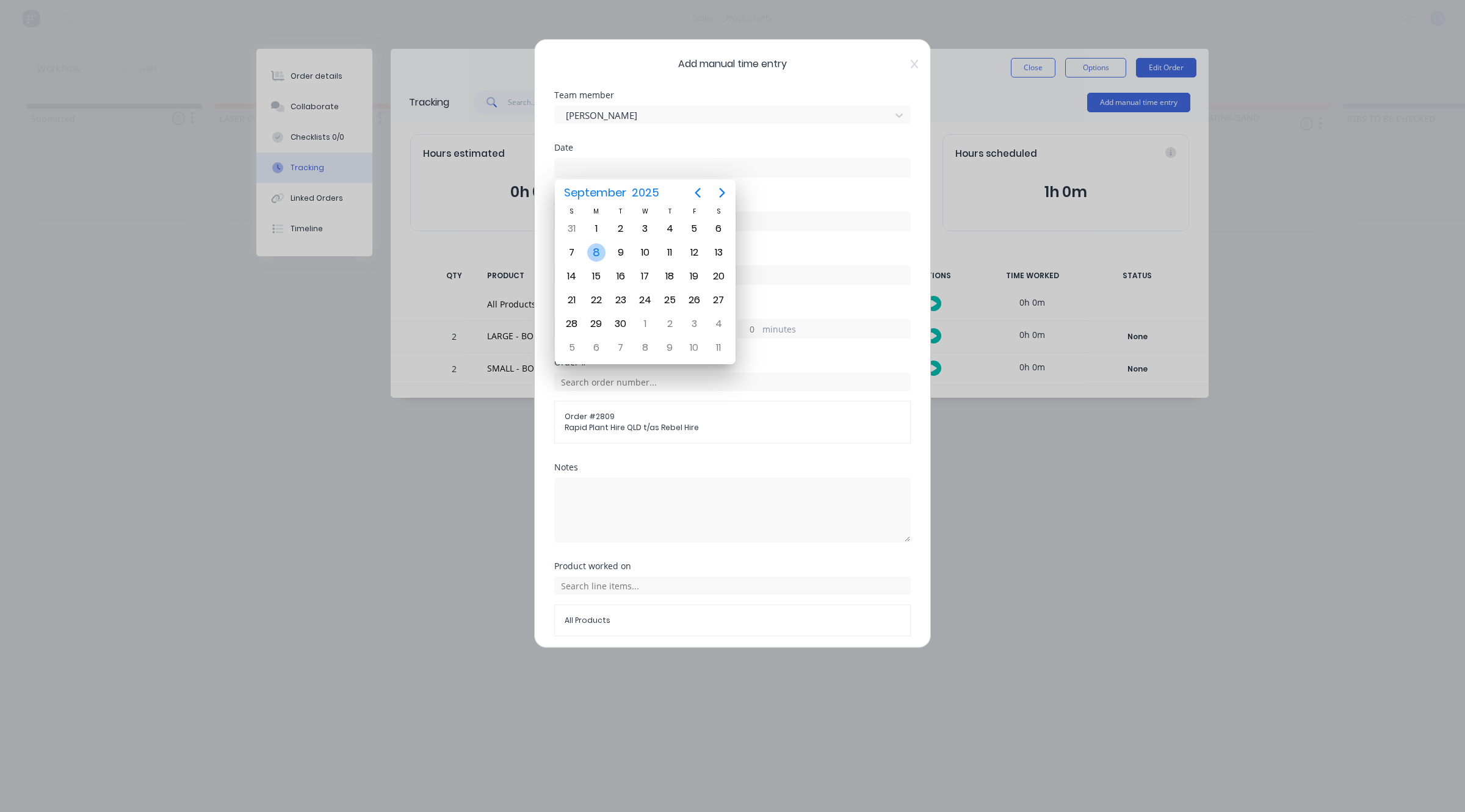
click at [600, 251] on div "8" at bounding box center [596, 252] width 18 height 18
type input "[DATE]"
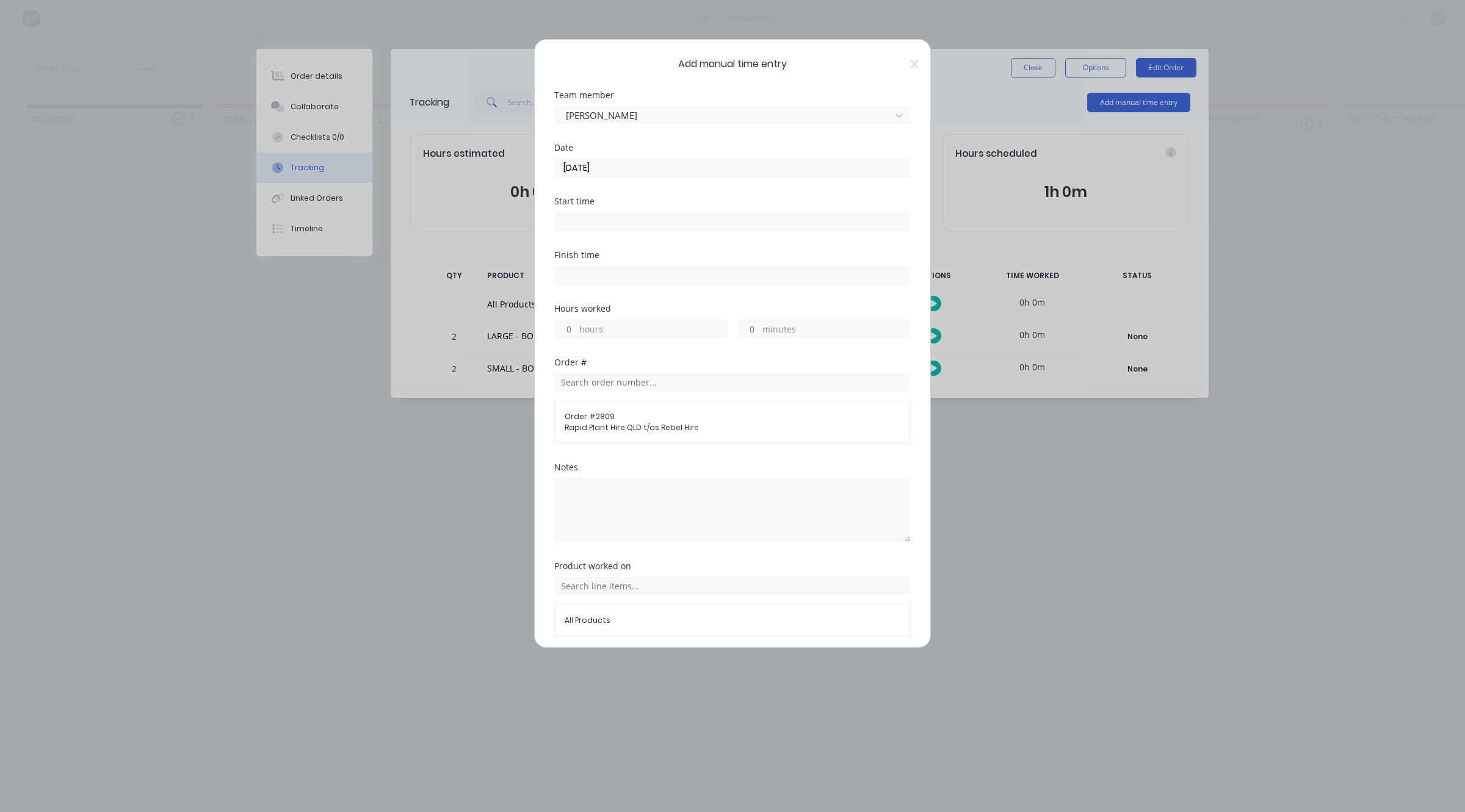
click at [575, 329] on input "hours" at bounding box center [566, 328] width 22 height 18
type input "2"
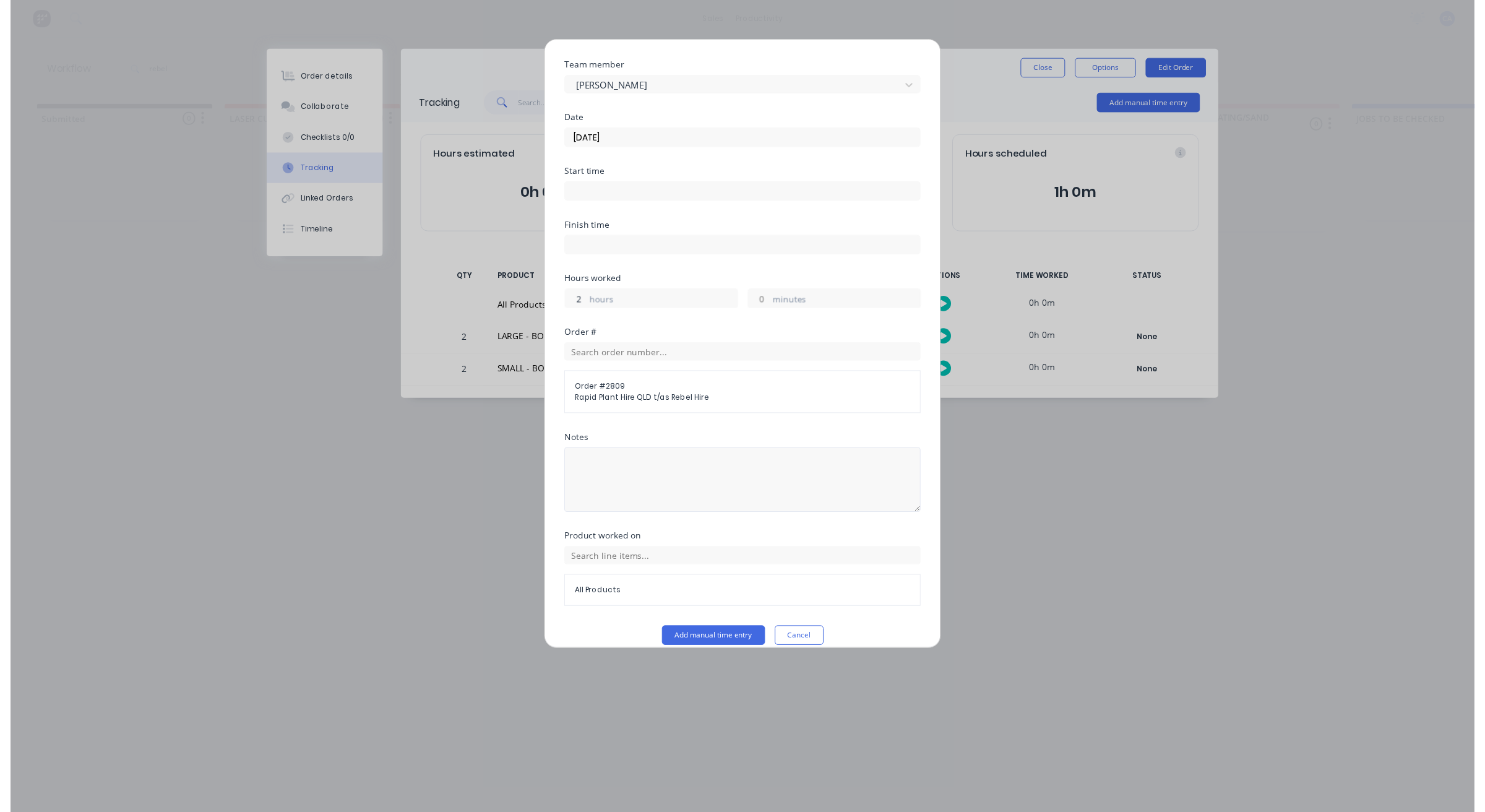
scroll to position [48, 0]
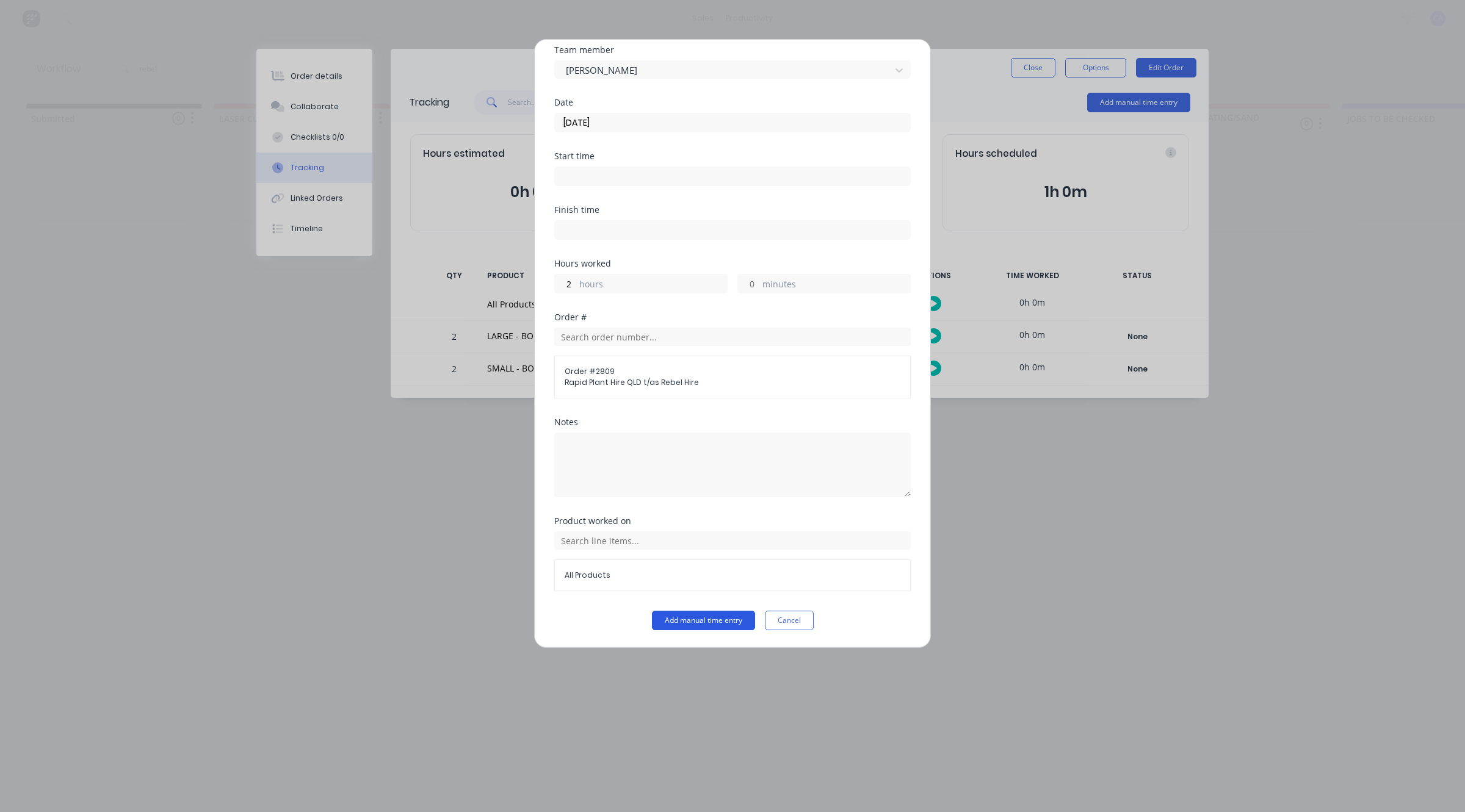
click at [719, 619] on button "Add manual time entry" at bounding box center [703, 620] width 103 height 19
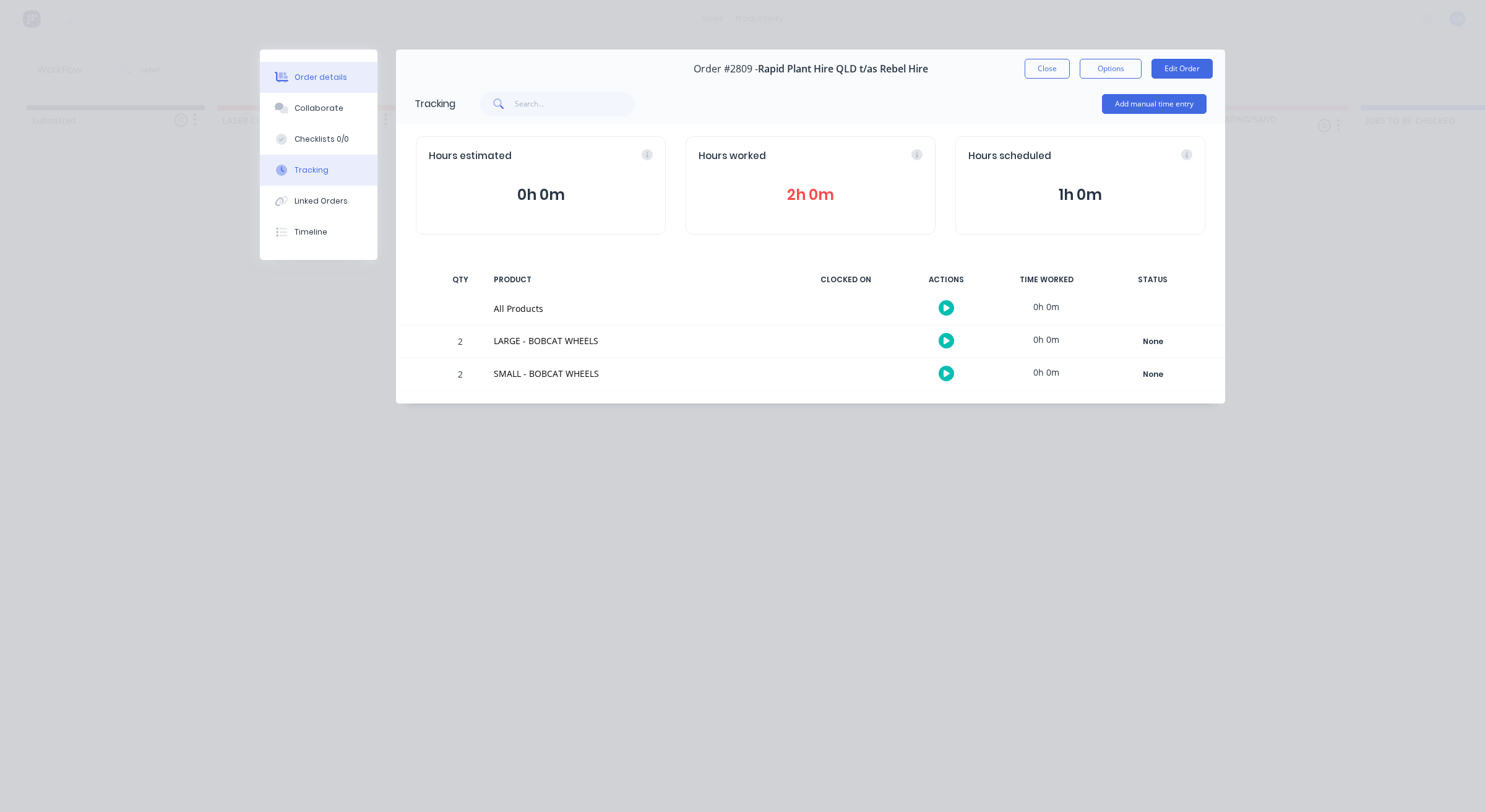
click at [315, 85] on button "Order details" at bounding box center [318, 77] width 117 height 31
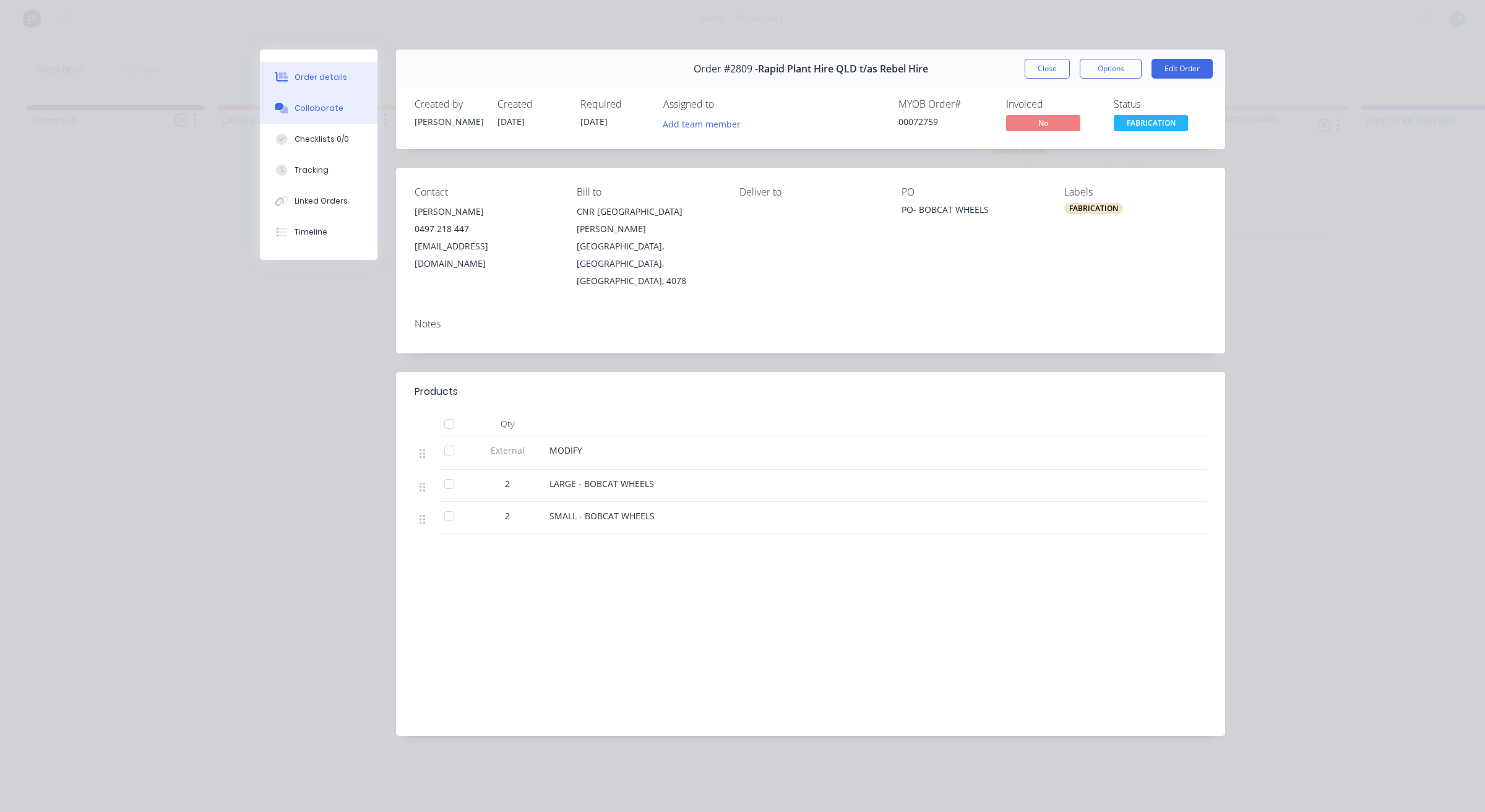
click at [311, 110] on div "Collaborate" at bounding box center [318, 108] width 48 height 11
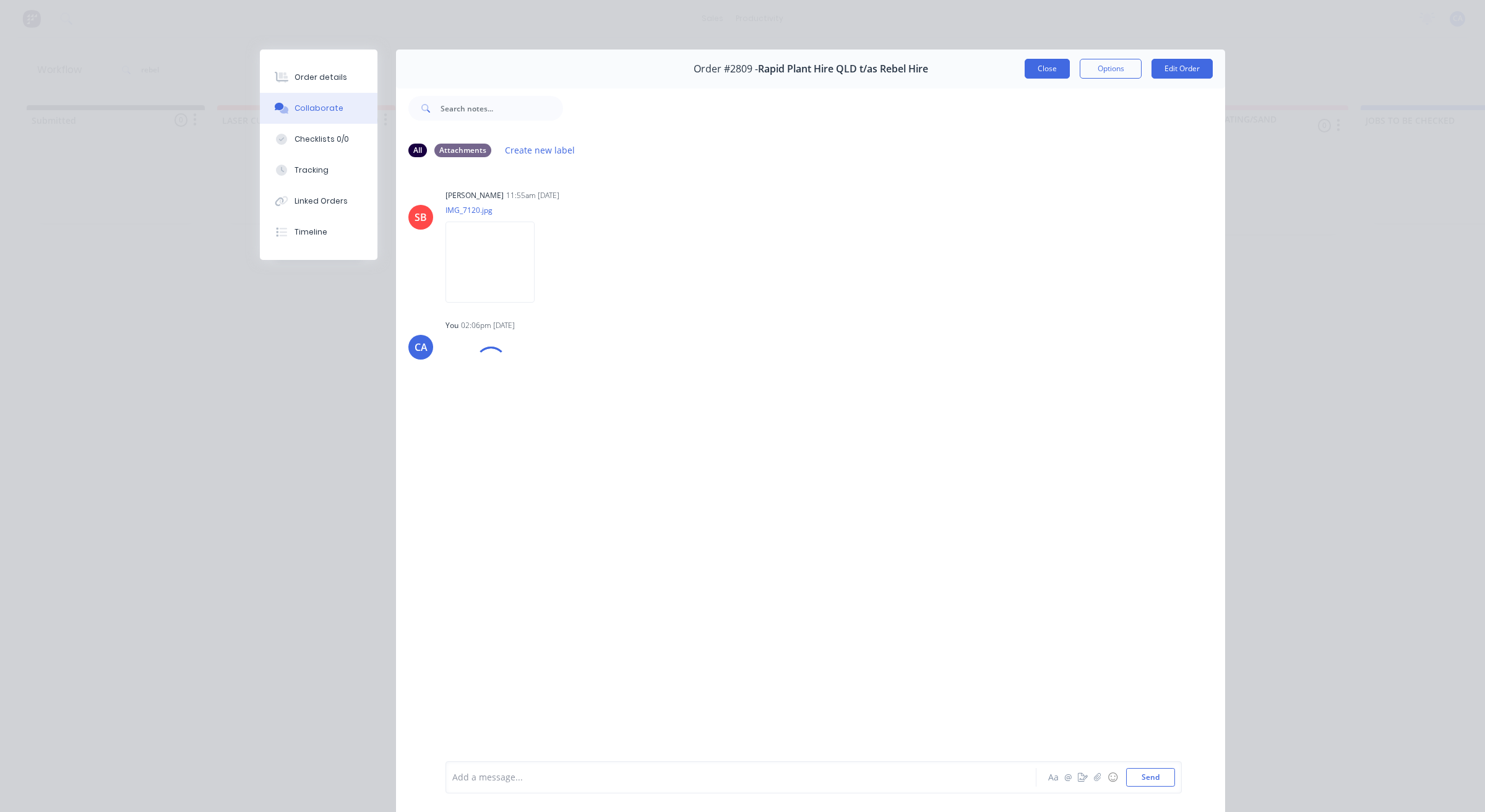
click at [1047, 62] on button "Close" at bounding box center [1046, 69] width 45 height 19
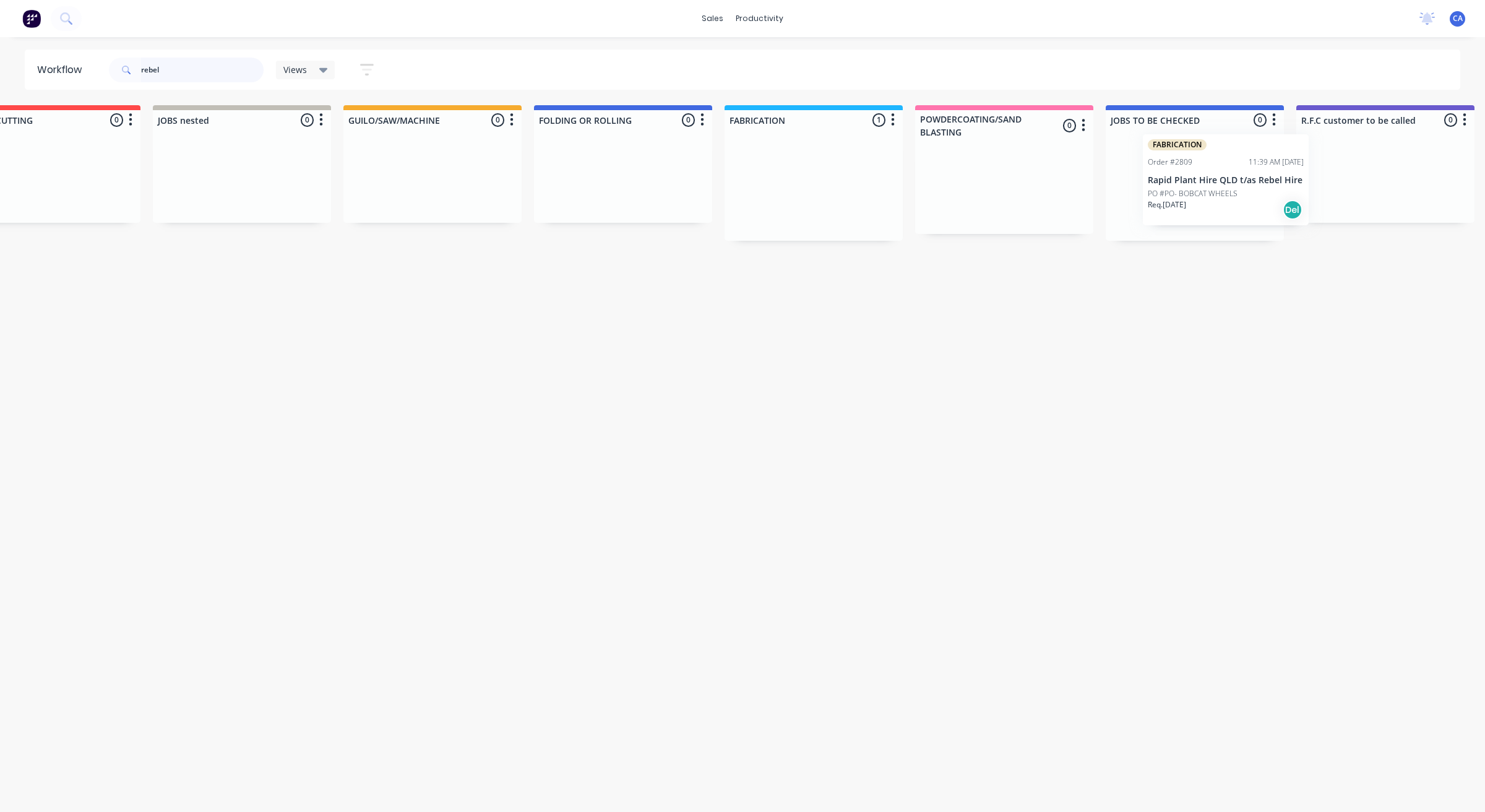
scroll to position [0, 271]
drag, startPoint x: 1149, startPoint y: 186, endPoint x: 1186, endPoint y: 192, distance: 37.5
click at [1189, 193] on div "Submitted 0 Sort By Created date Required date Order number Customer name Most …" at bounding box center [1381, 173] width 3320 height 136
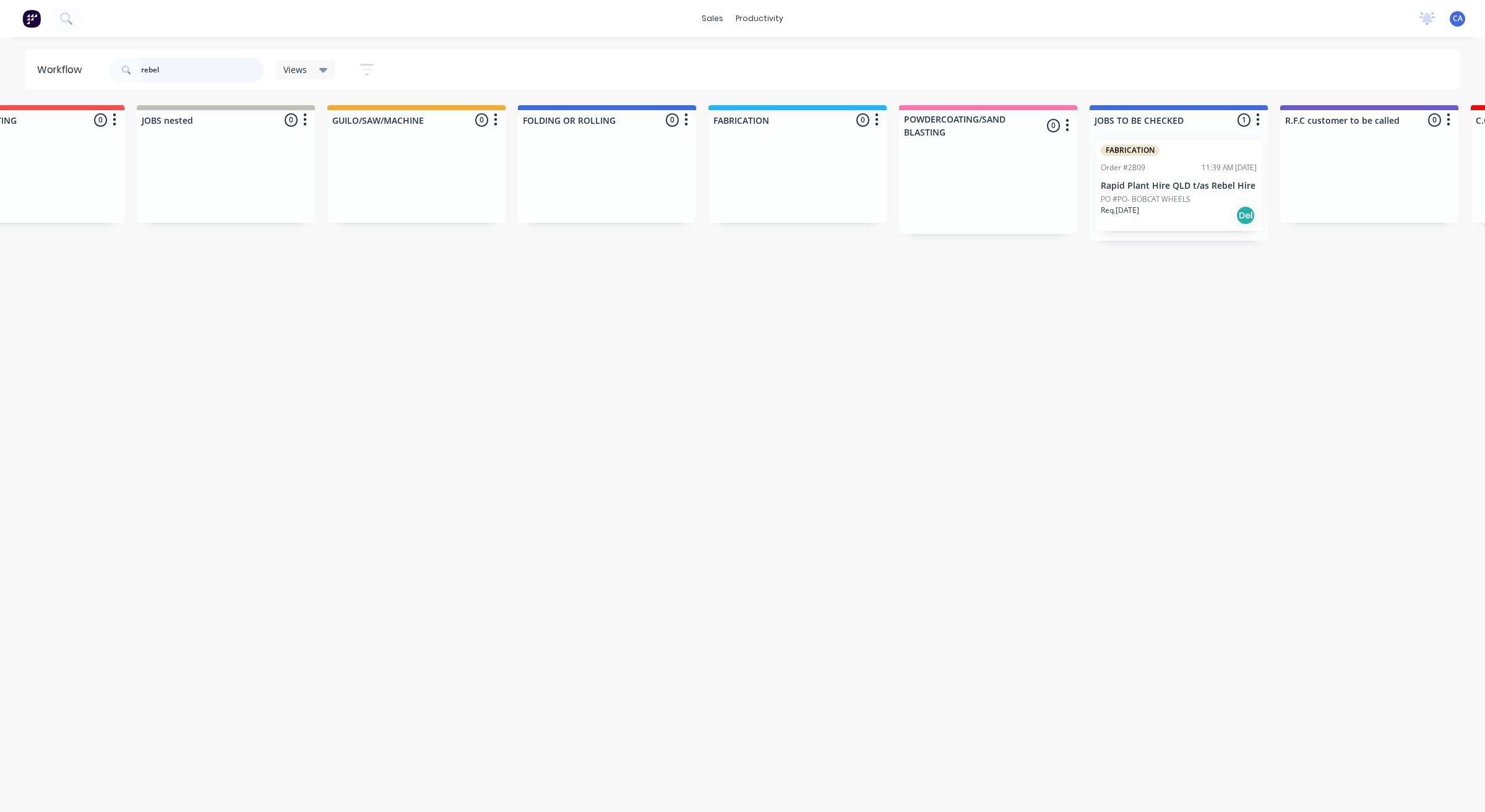
drag, startPoint x: 203, startPoint y: 60, endPoint x: 0, endPoint y: 34, distance: 204.7
click at [19, 51] on div "Workflow rebel Views Save new view None (Default) edit Show/Hide statuses Show …" at bounding box center [742, 70] width 1485 height 41
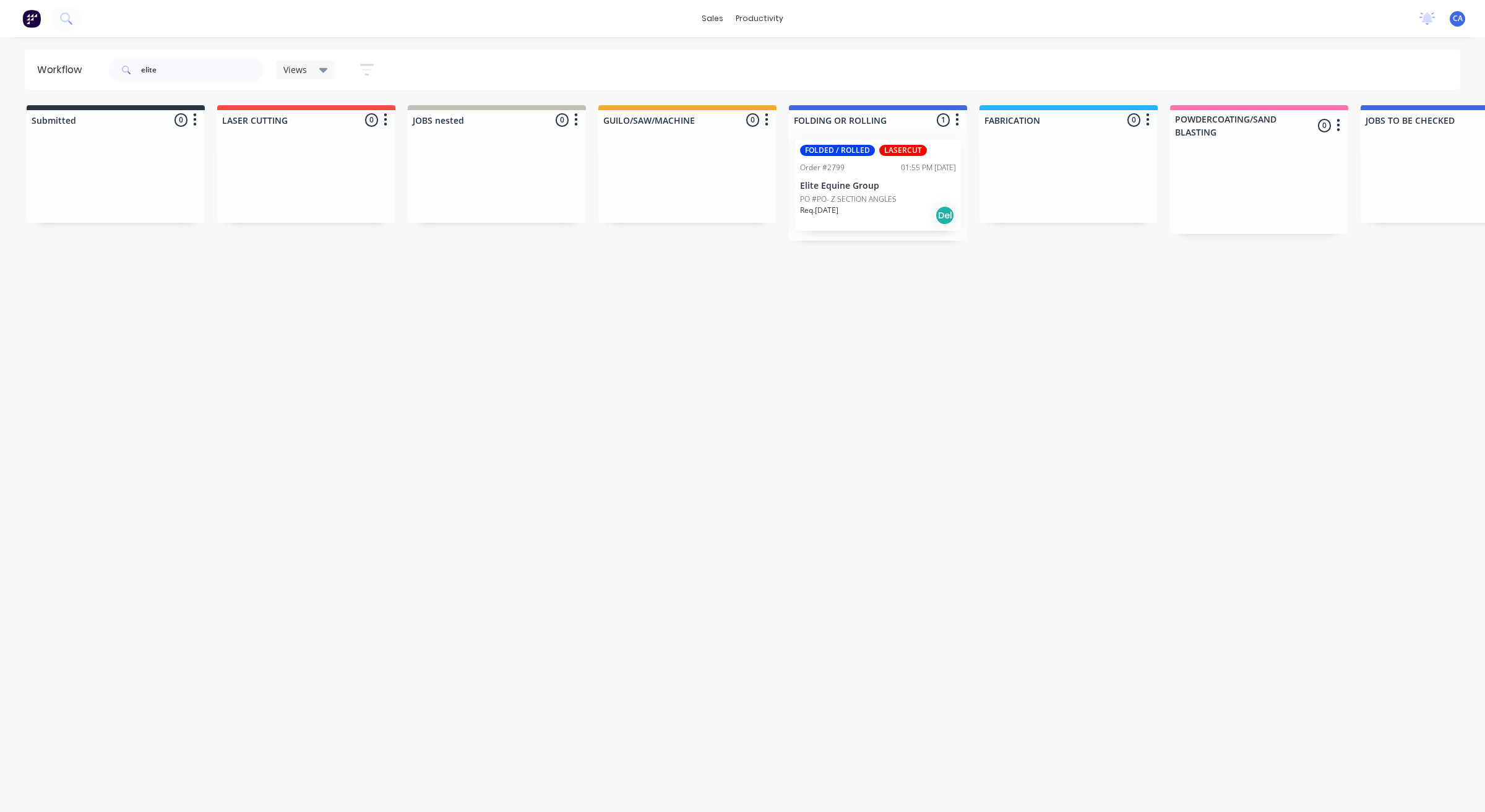
click at [837, 196] on p "PO #PO- Z SECTION ANGLES" at bounding box center [848, 199] width 97 height 11
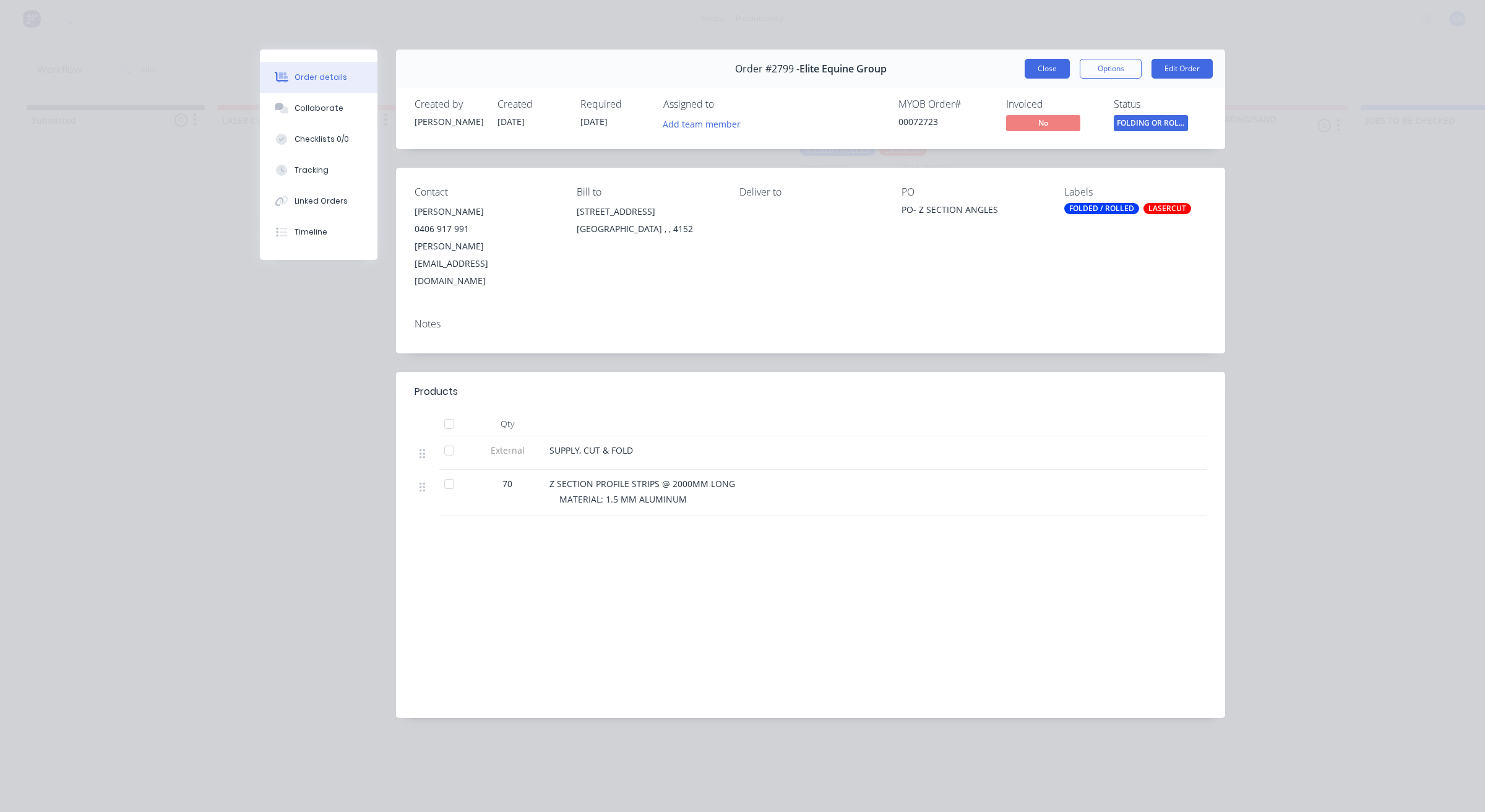
click at [1049, 73] on button "Close" at bounding box center [1046, 69] width 45 height 19
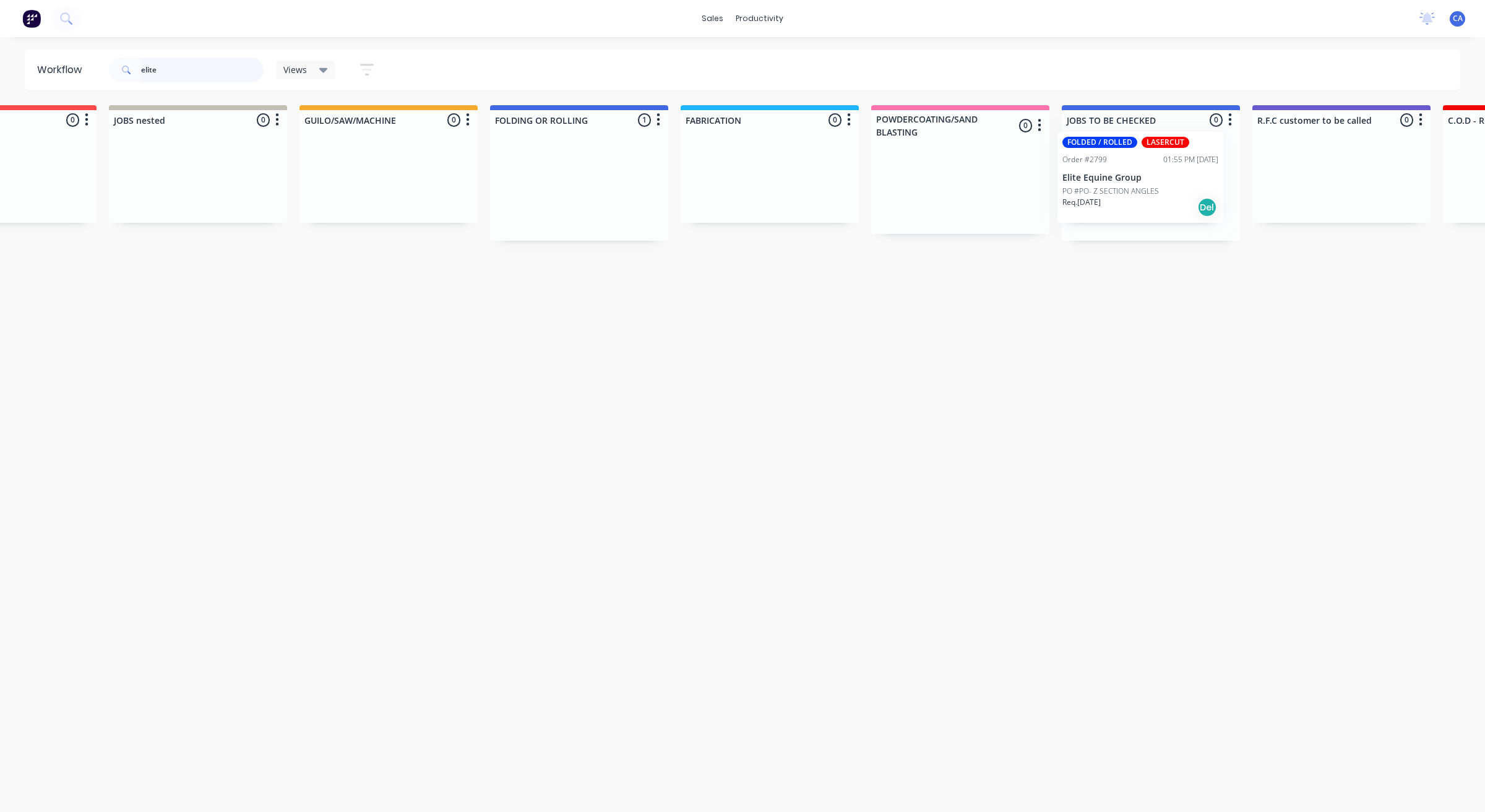
drag, startPoint x: 824, startPoint y: 180, endPoint x: 1090, endPoint y: 159, distance: 266.8
click at [1092, 161] on div "Submitted 0 Sort By Created date Required date Order number Customer name Most …" at bounding box center [1351, 180] width 3320 height 151
type input "e"
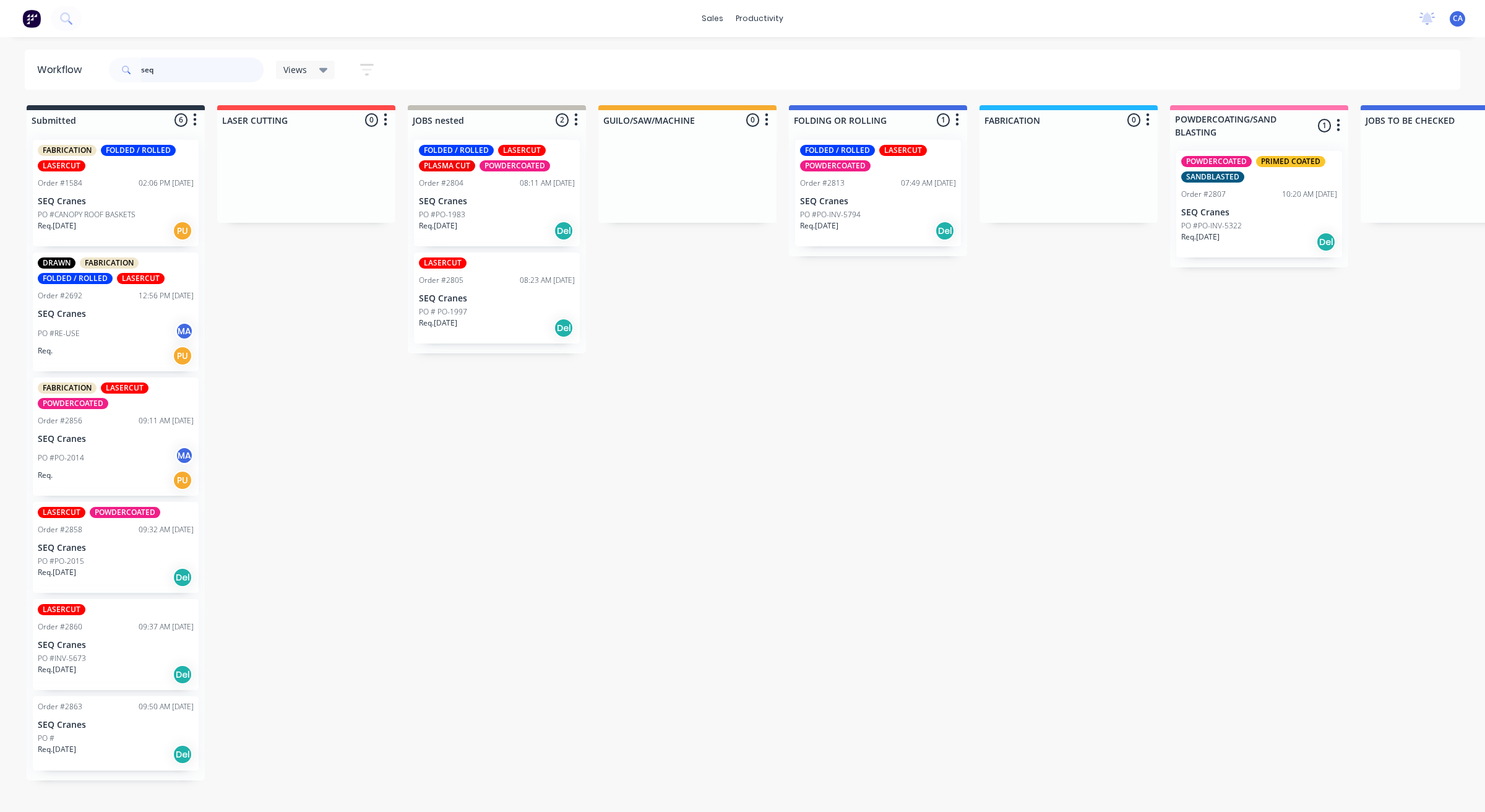
type input "seq"
click at [883, 198] on p "SEQ Cranes" at bounding box center [877, 202] width 156 height 11
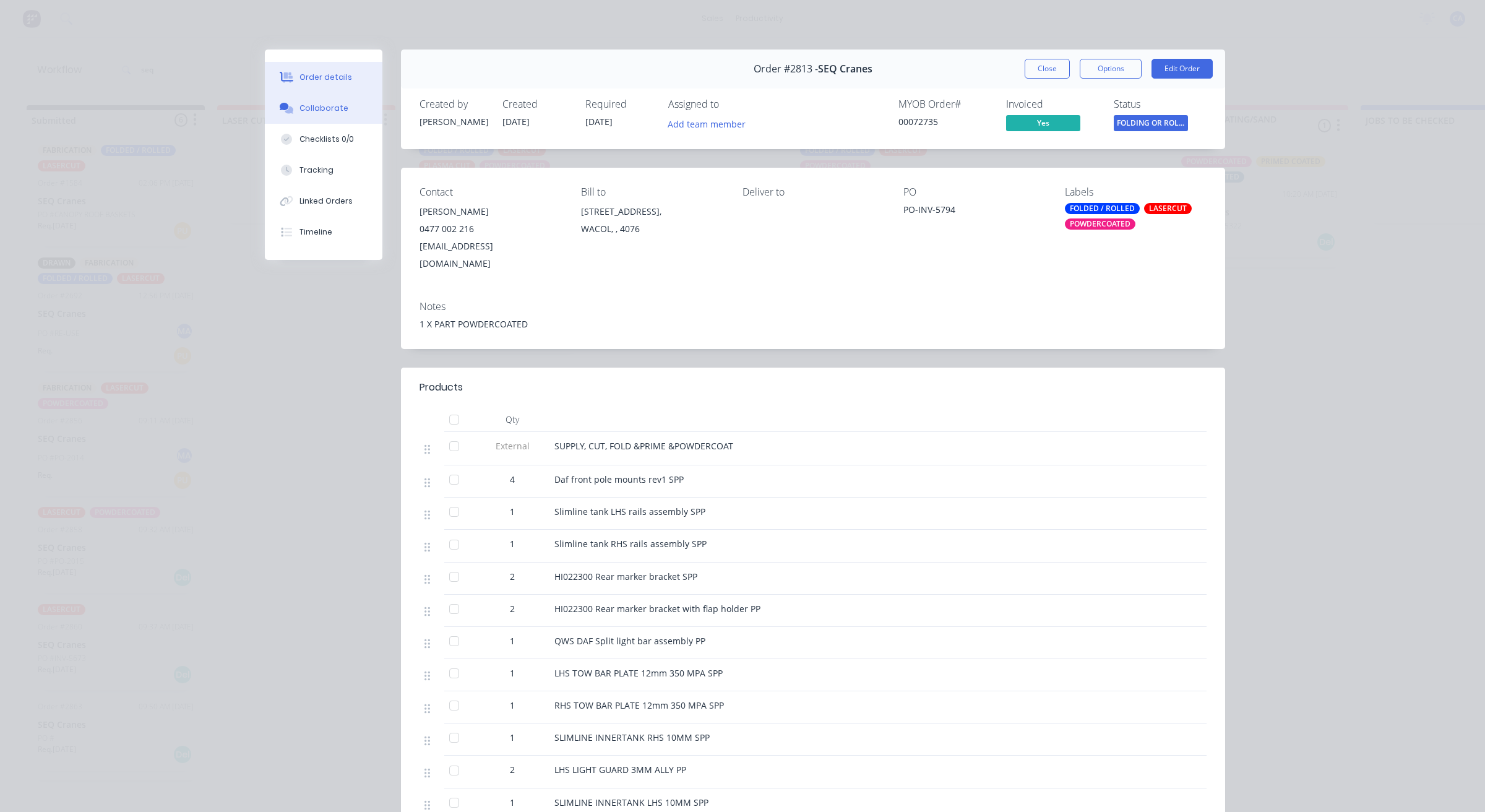
click at [322, 109] on div "Collaborate" at bounding box center [323, 108] width 48 height 11
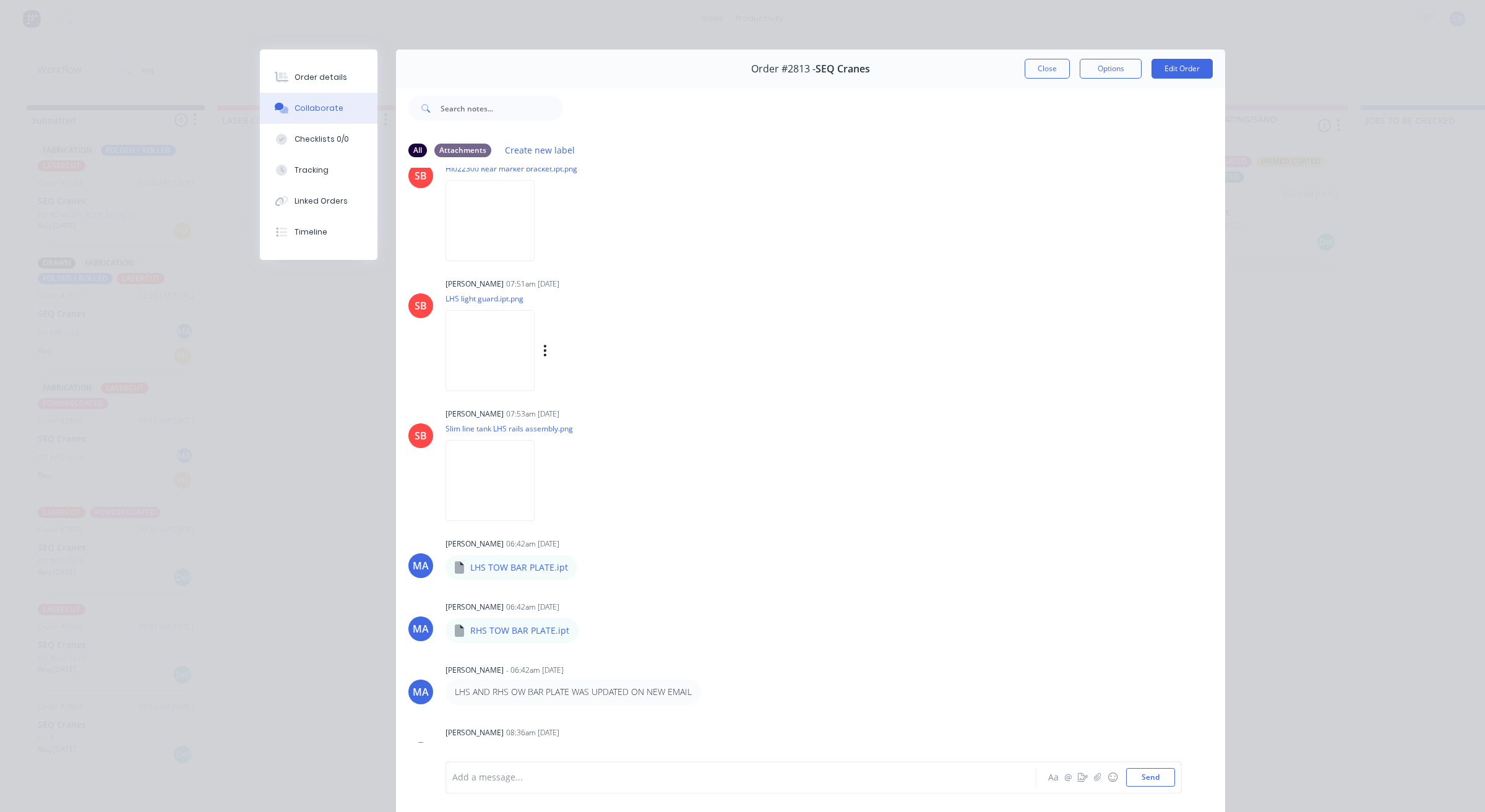
scroll to position [2165, 0]
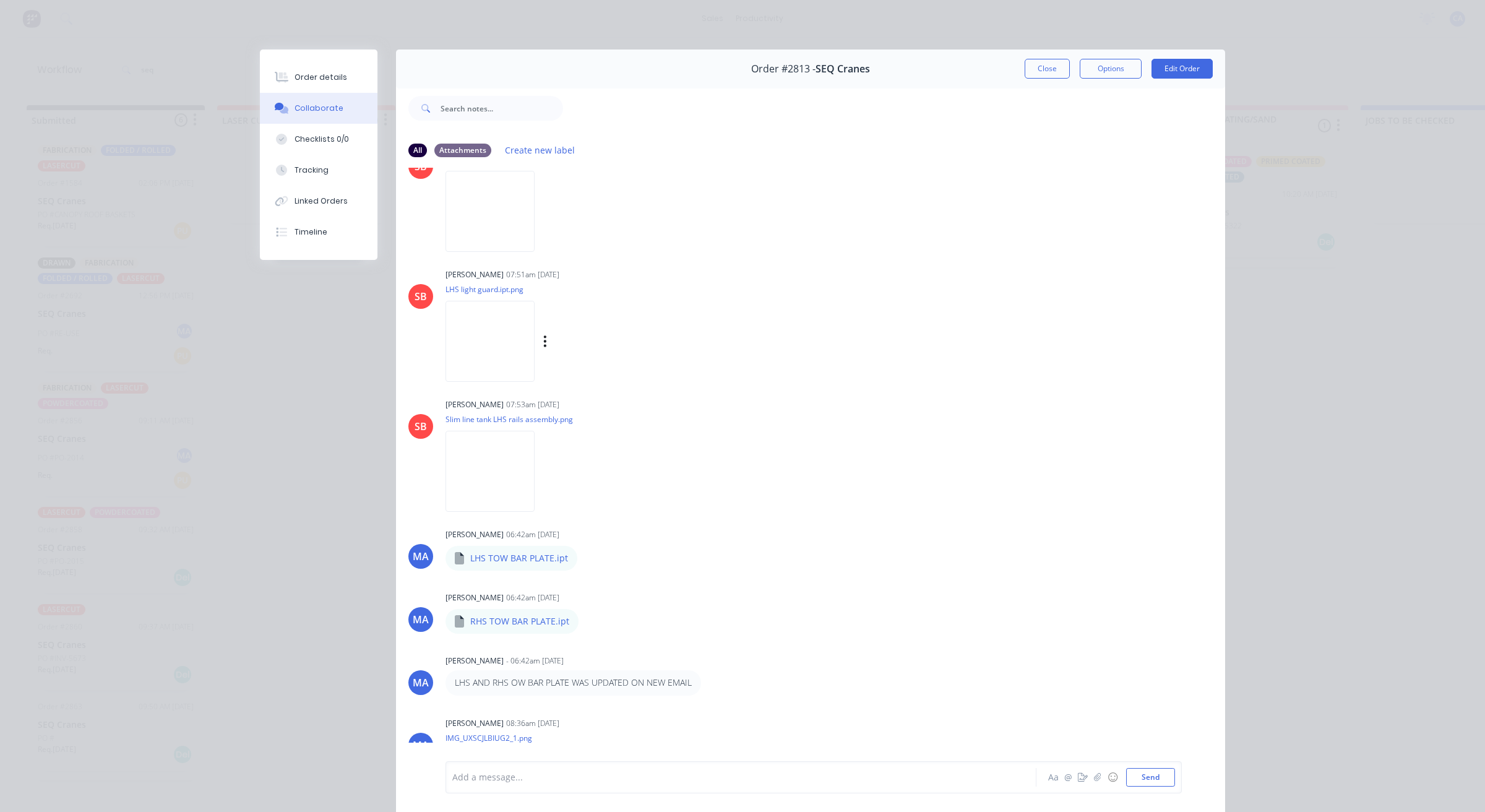
click at [535, 342] on img at bounding box center [490, 341] width 89 height 81
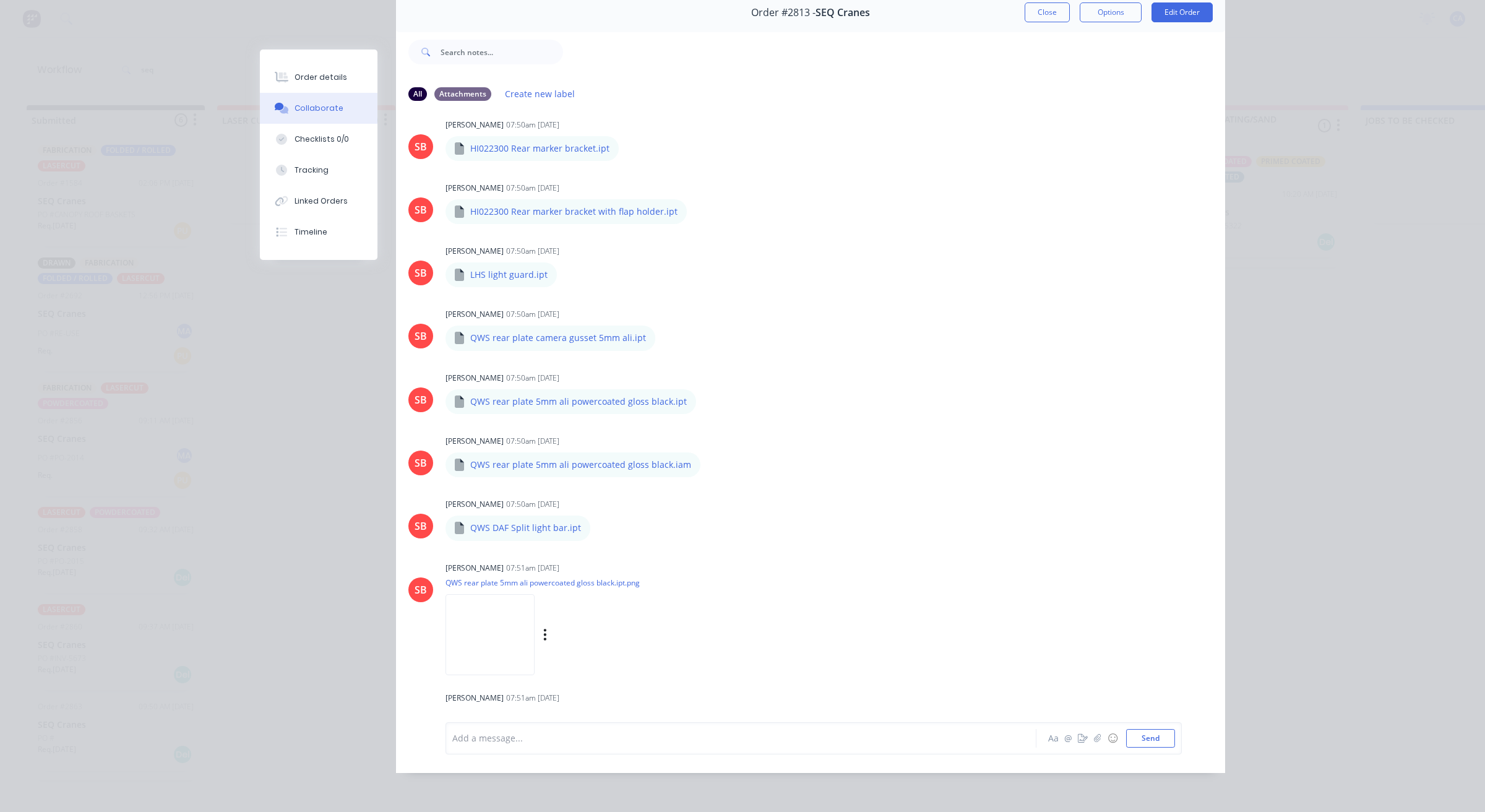
scroll to position [904, 0]
click at [565, 269] on icon "button" at bounding box center [567, 277] width 4 height 14
click at [600, 296] on button "Download" at bounding box center [649, 310] width 139 height 28
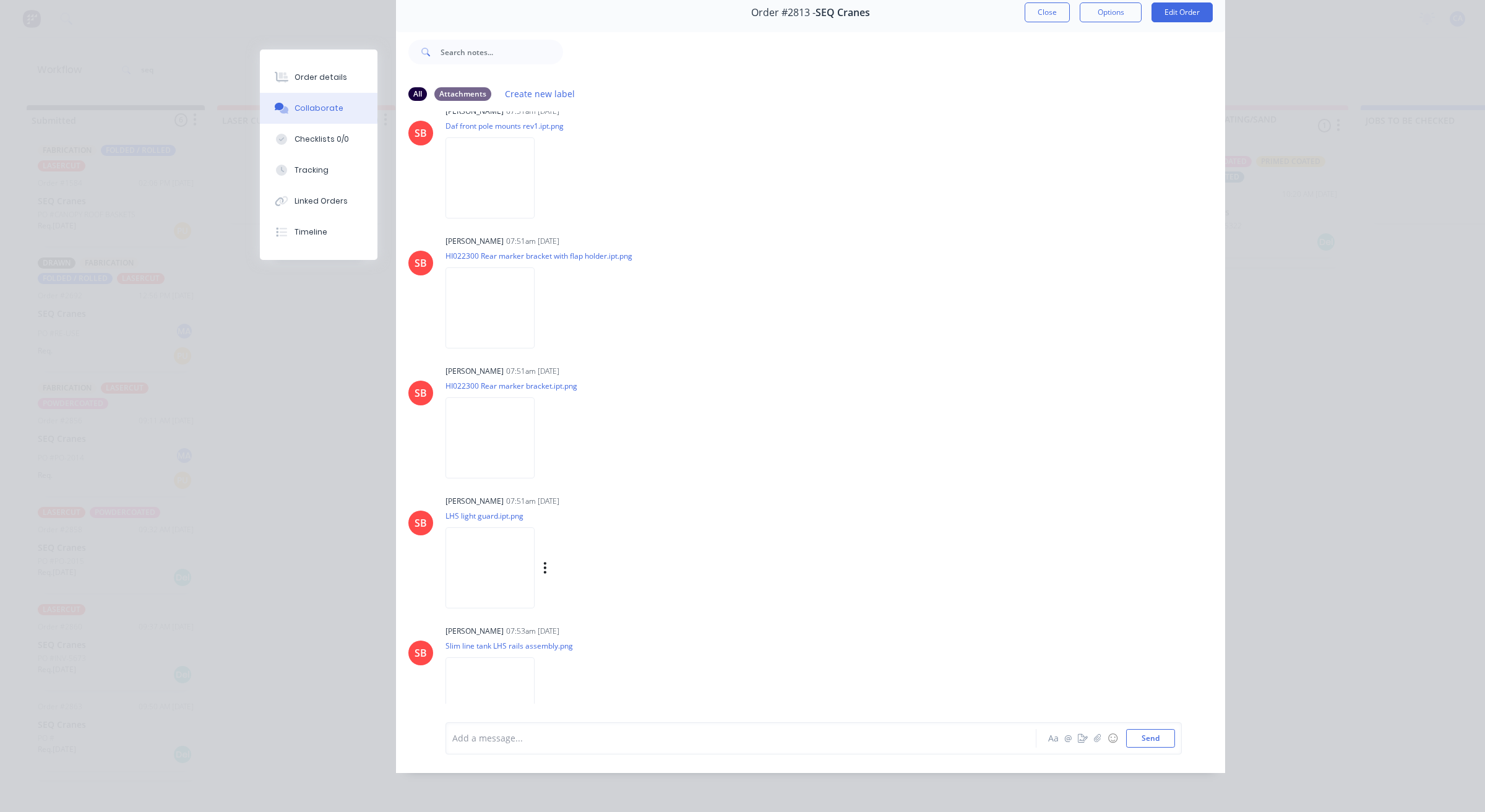
scroll to position [1909, 0]
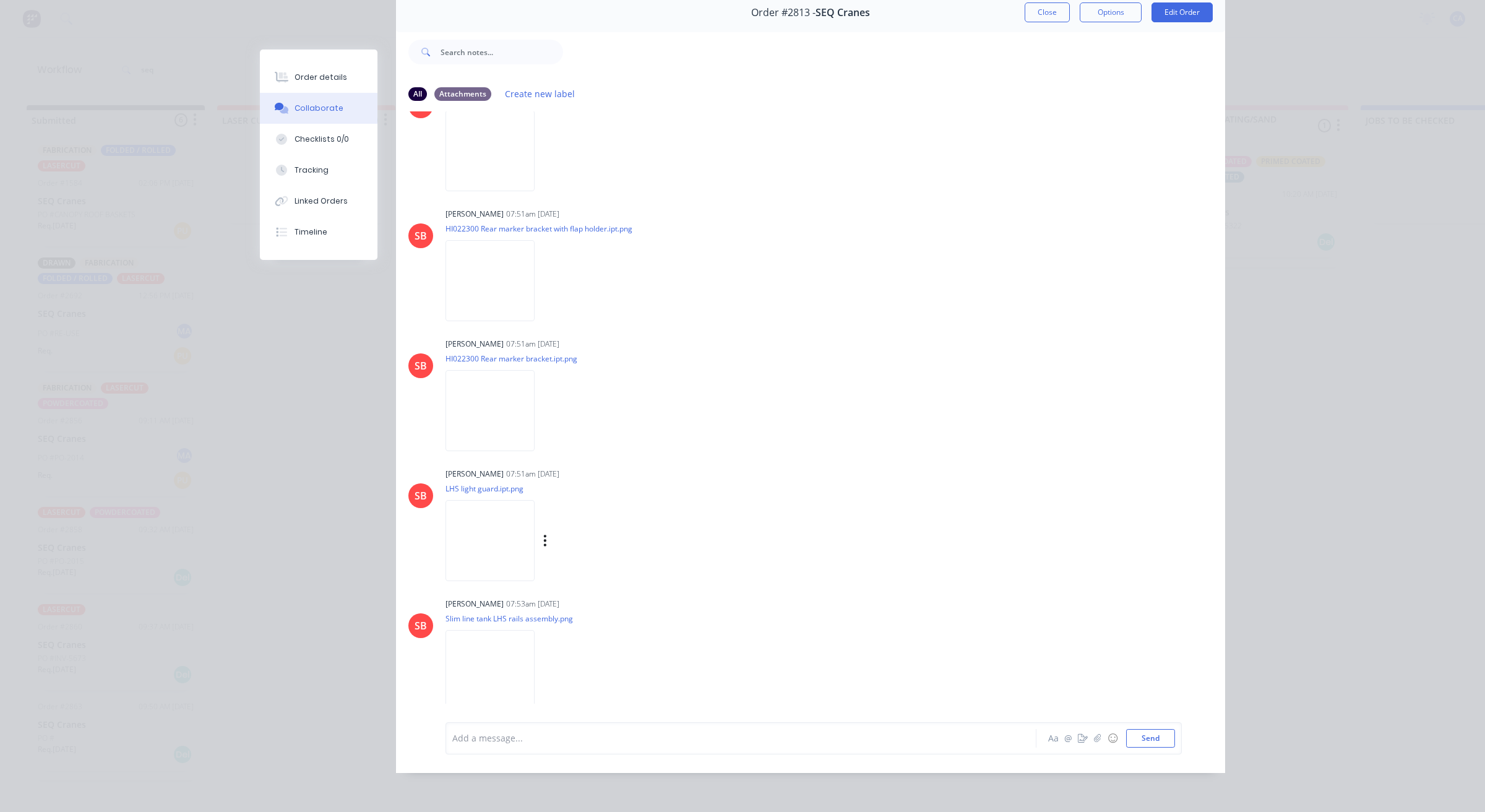
click at [535, 503] on img at bounding box center [490, 541] width 89 height 81
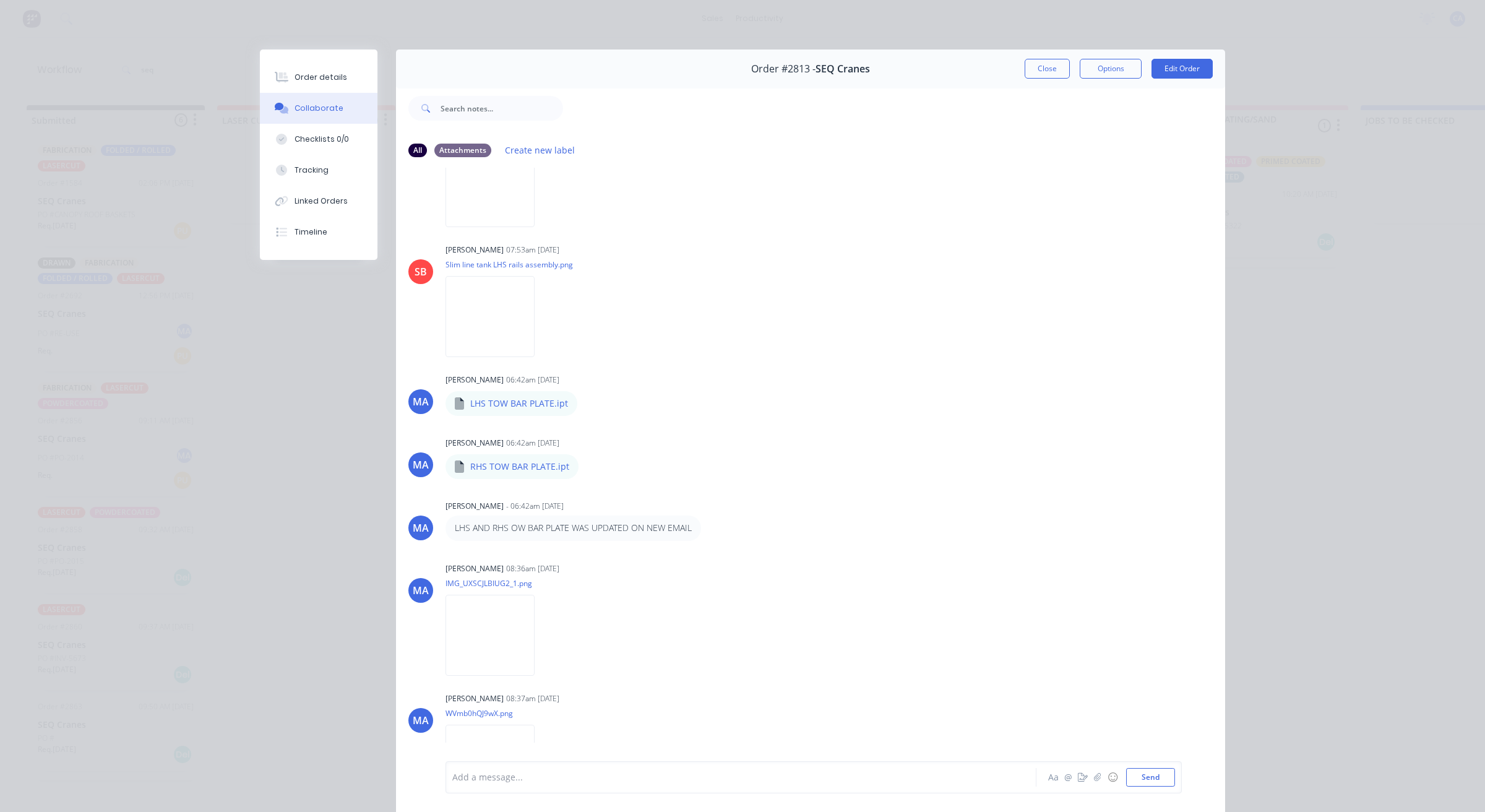
scroll to position [2011, 0]
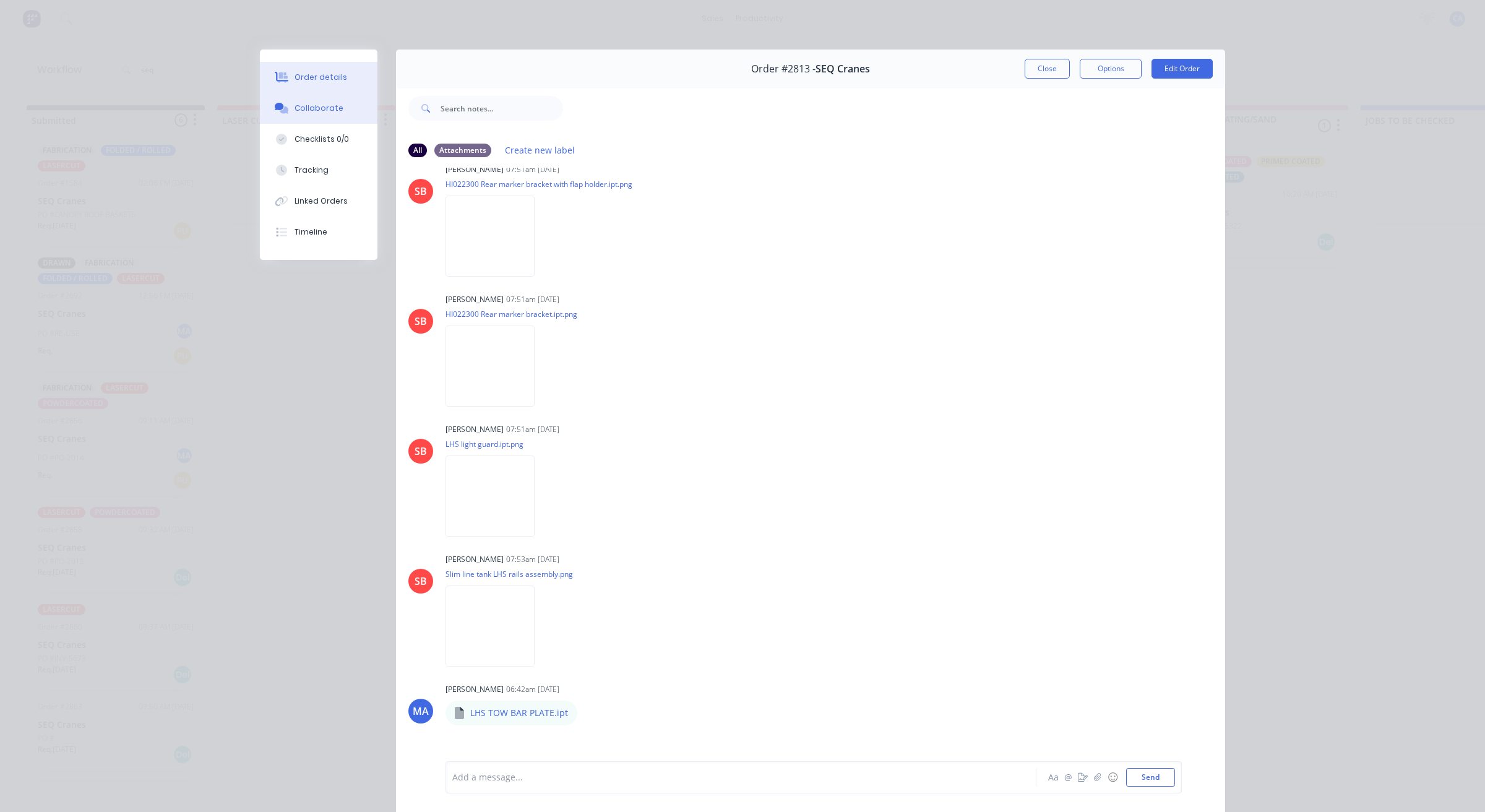
click at [323, 76] on div "Order details" at bounding box center [321, 77] width 53 height 11
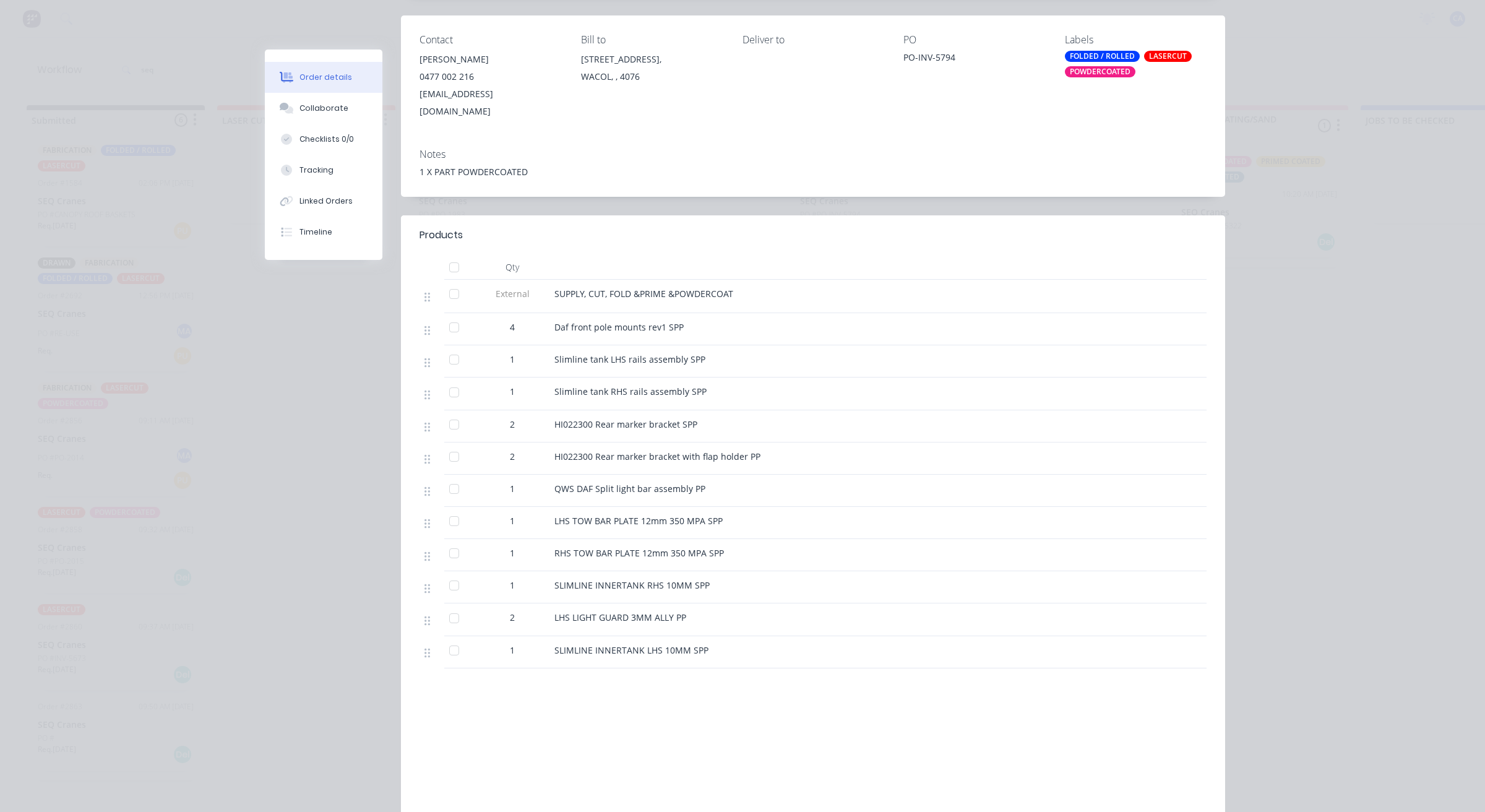
scroll to position [259, 0]
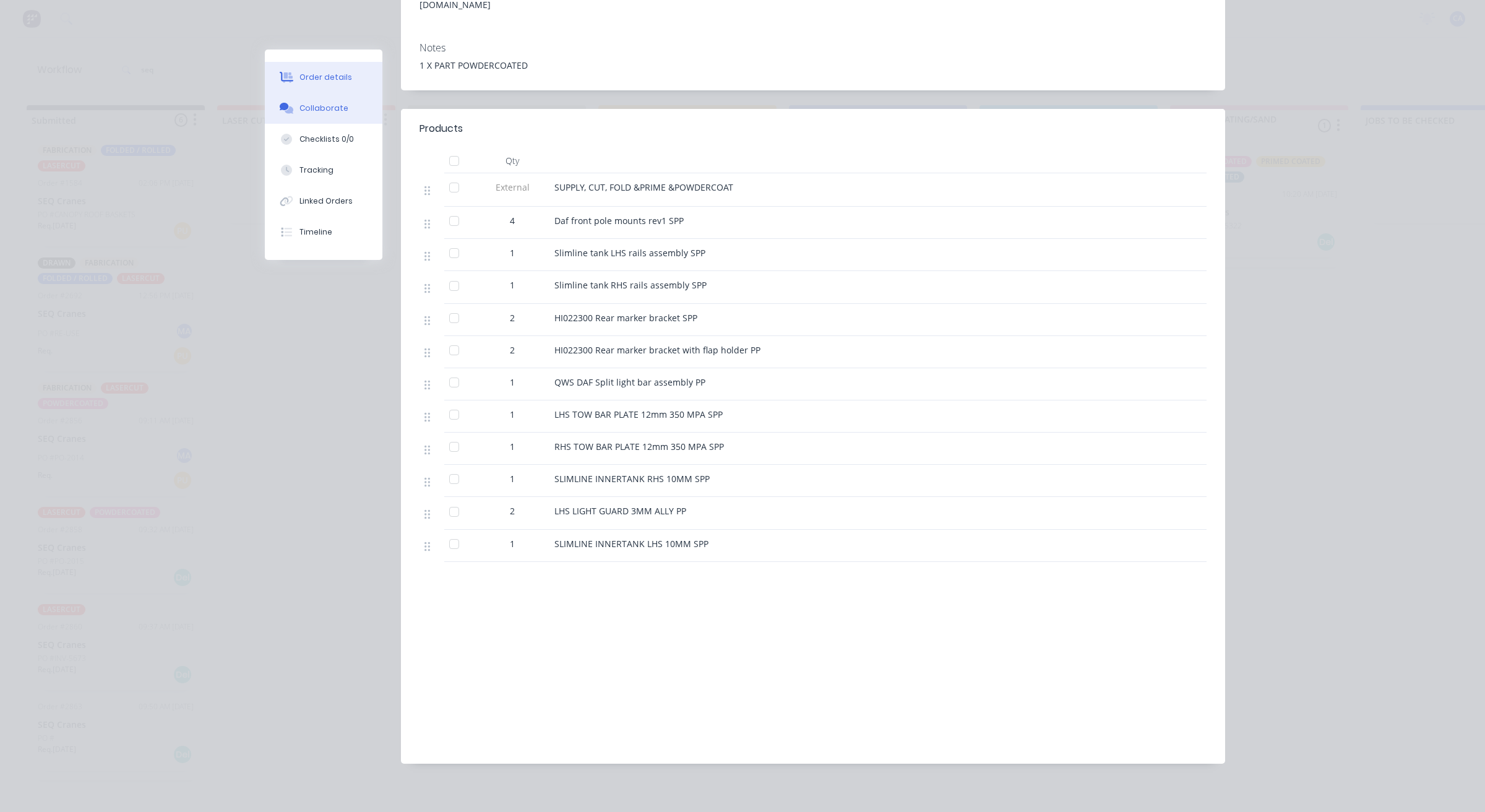
click at [310, 114] on button "Collaborate" at bounding box center [323, 107] width 117 height 31
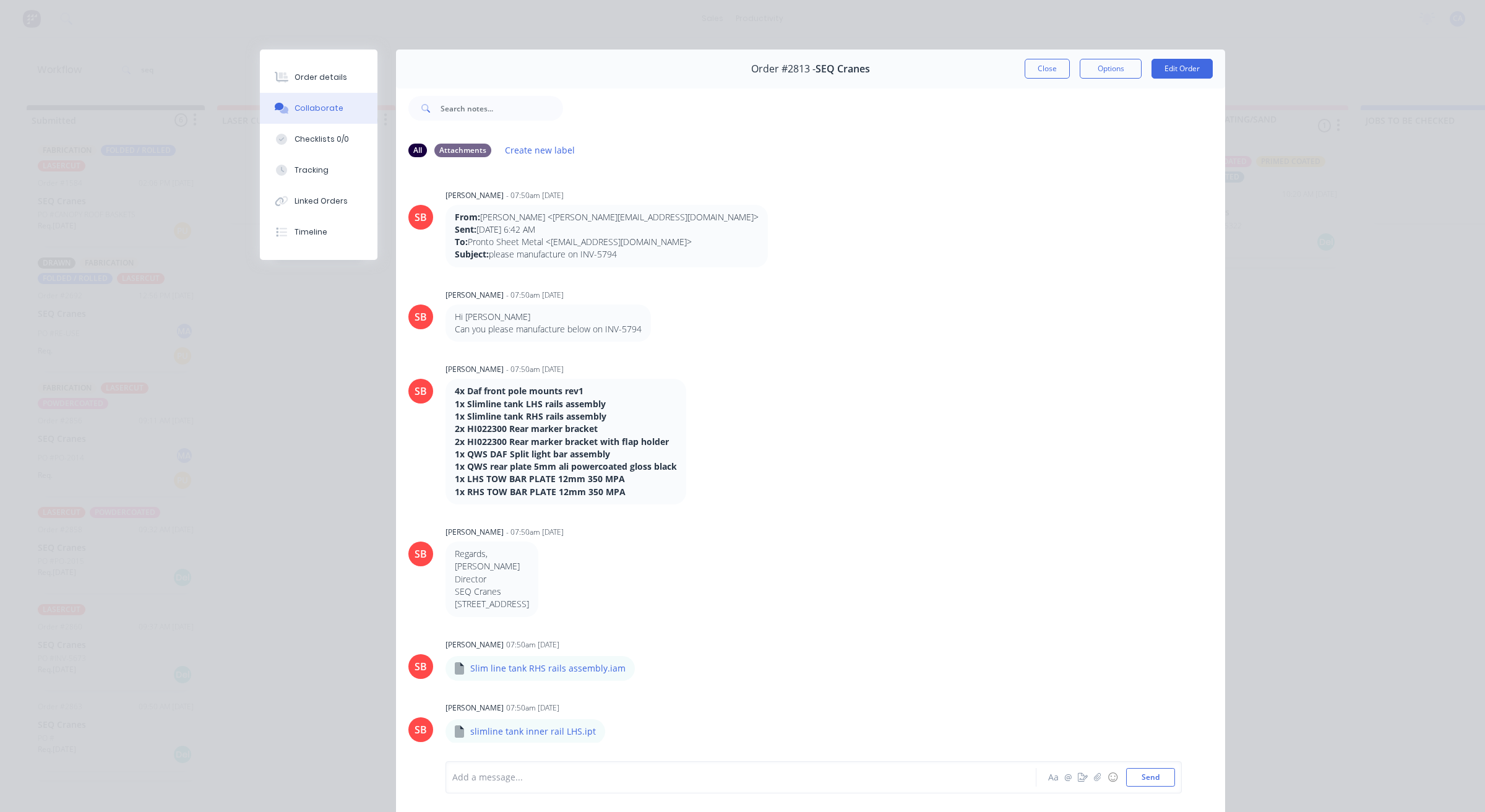
scroll to position [2993, 0]
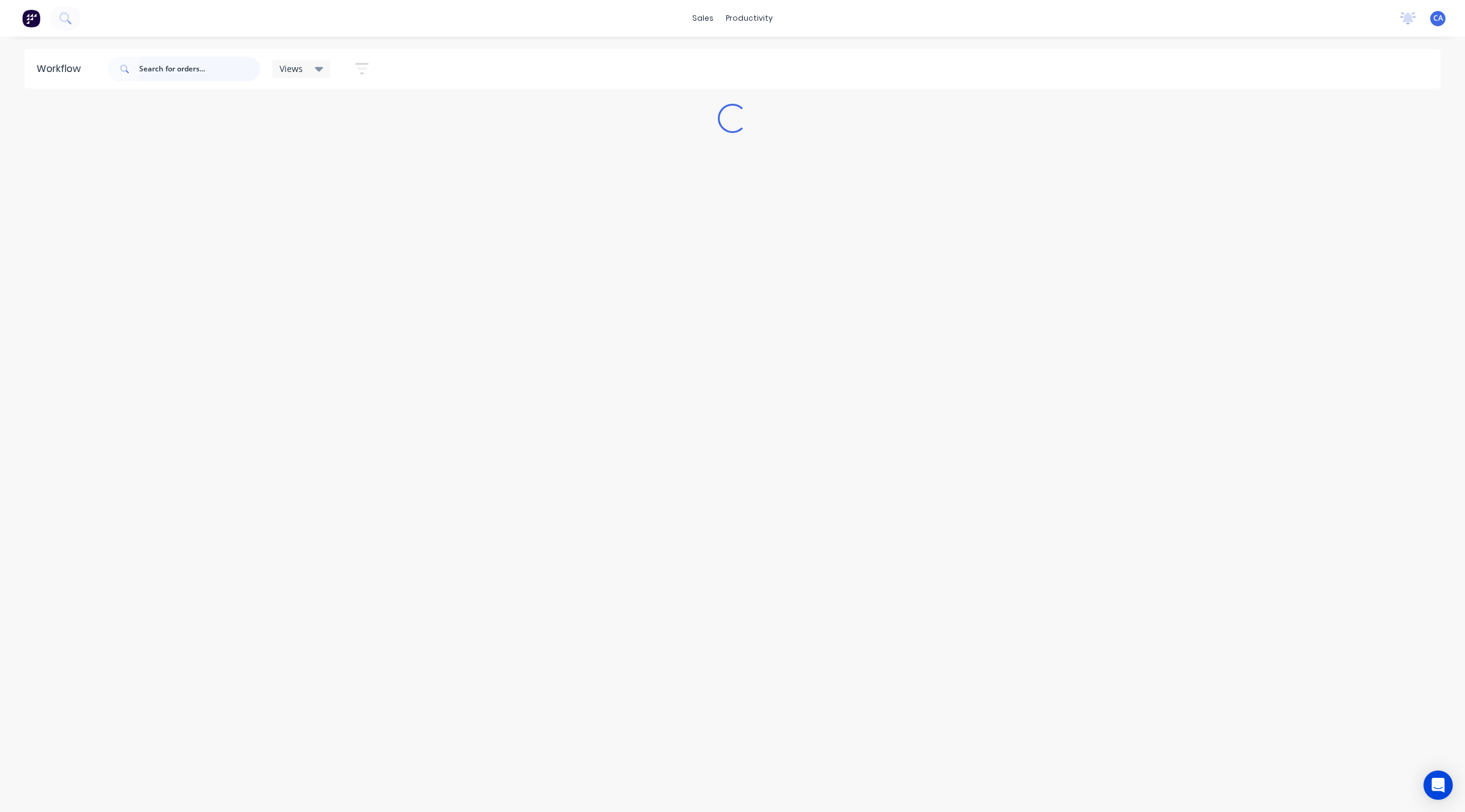
click at [188, 71] on input "text" at bounding box center [199, 69] width 121 height 24
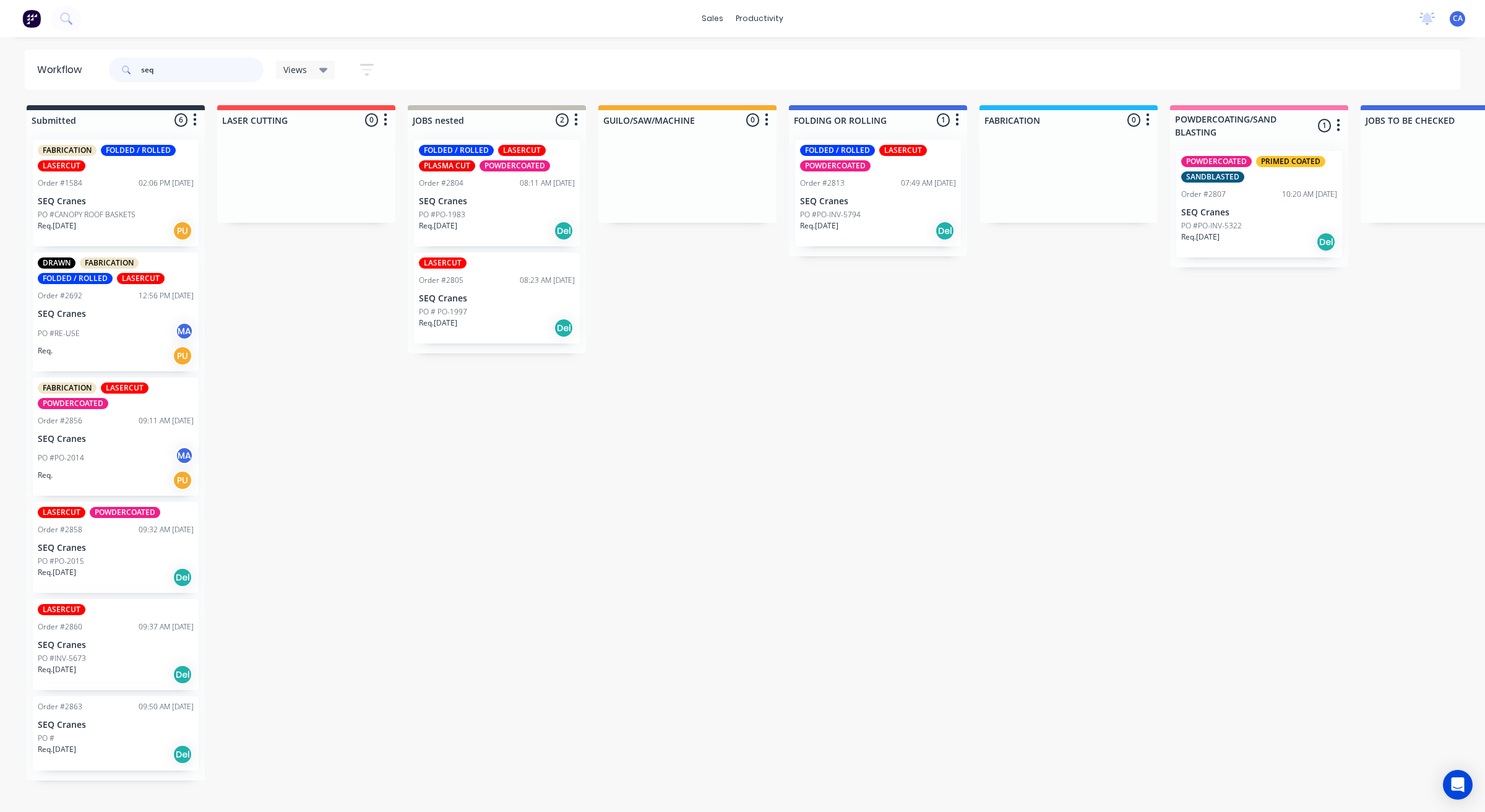
type input "seq"
click at [842, 212] on p "PO #PO-INV-5794" at bounding box center [830, 214] width 61 height 11
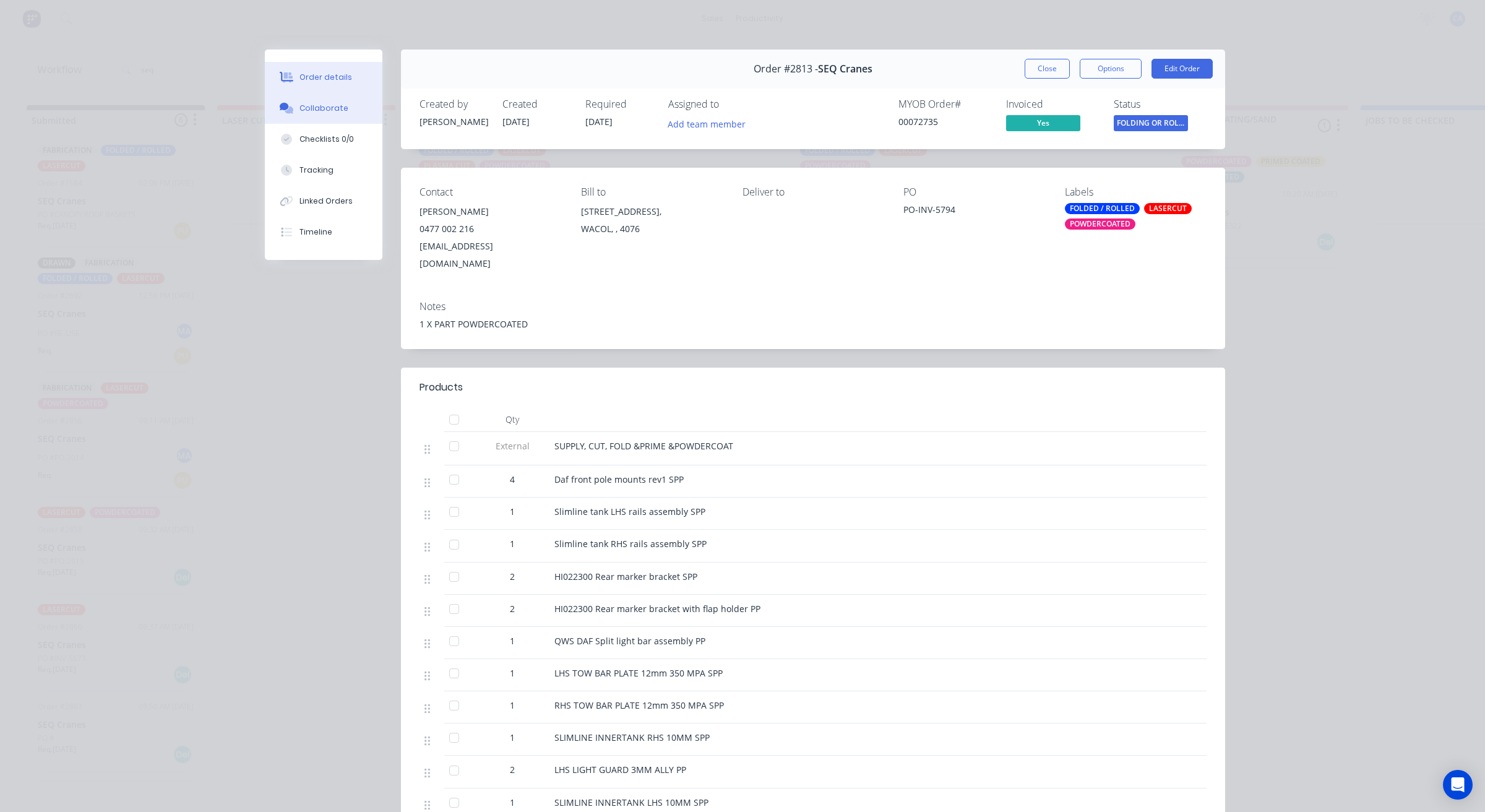
click at [336, 110] on div "Collaborate" at bounding box center [323, 108] width 48 height 11
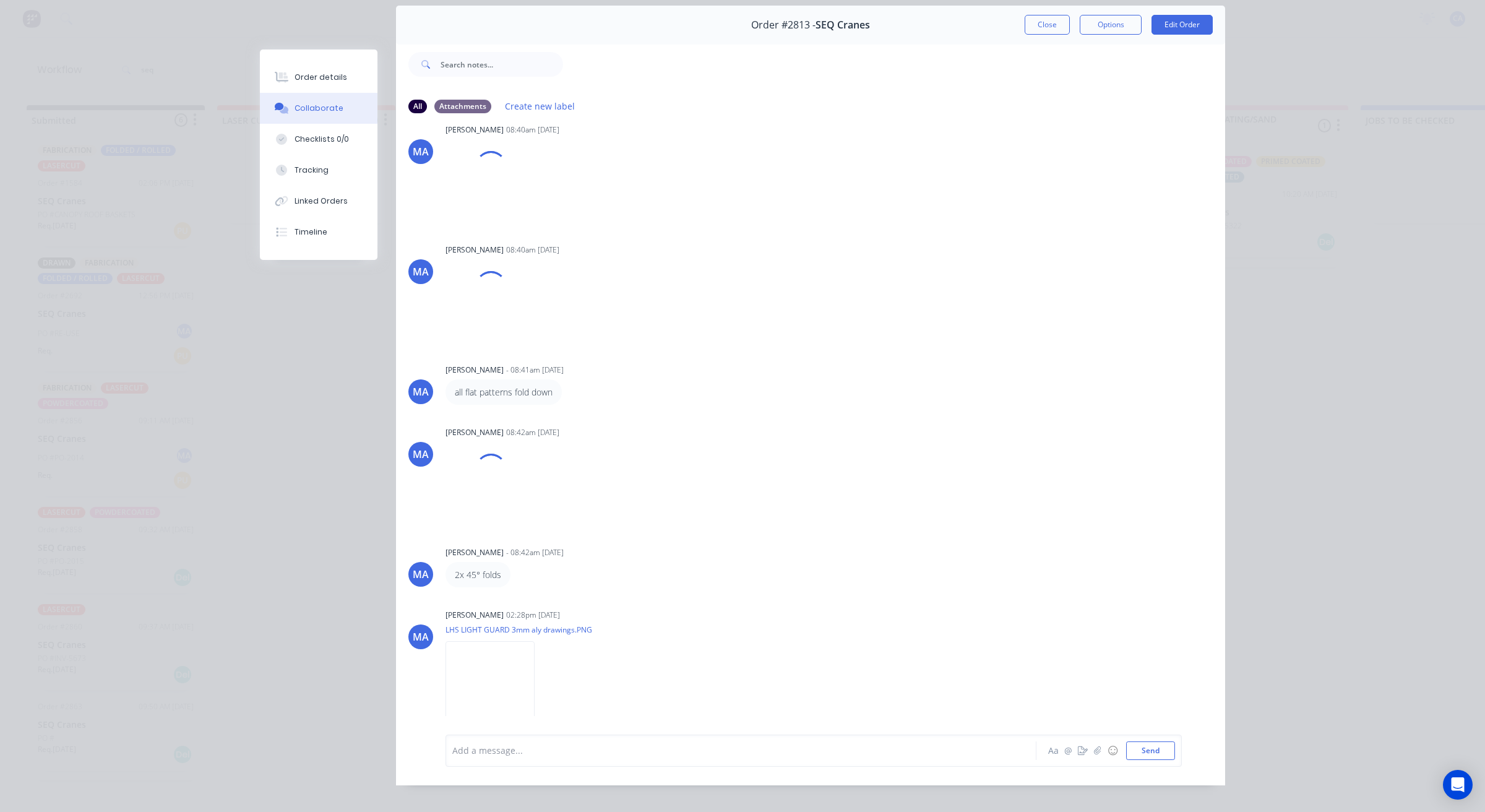
scroll to position [68, 0]
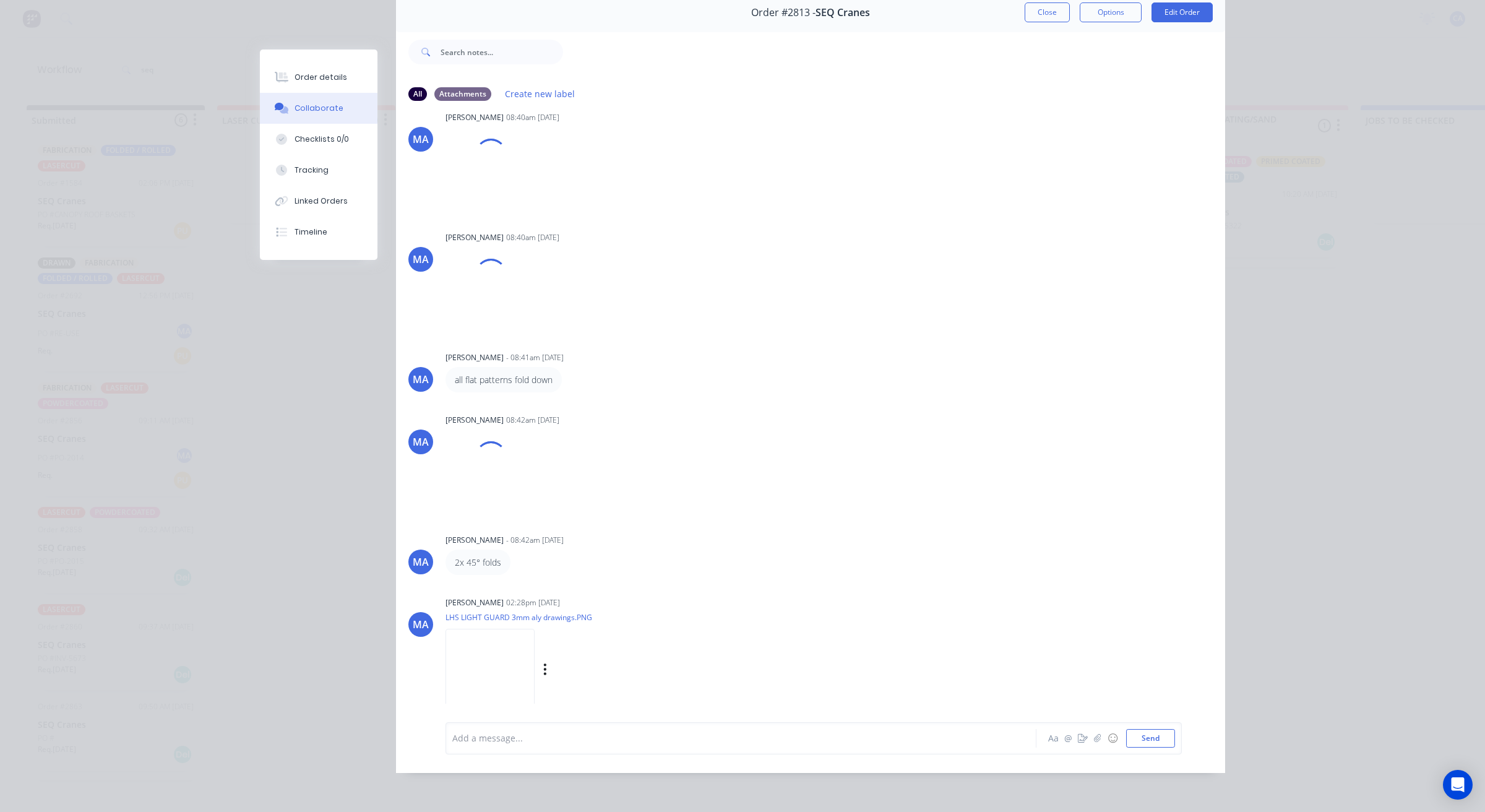
click at [467, 651] on img at bounding box center [490, 669] width 89 height 81
